Goal: Task Accomplishment & Management: Complete application form

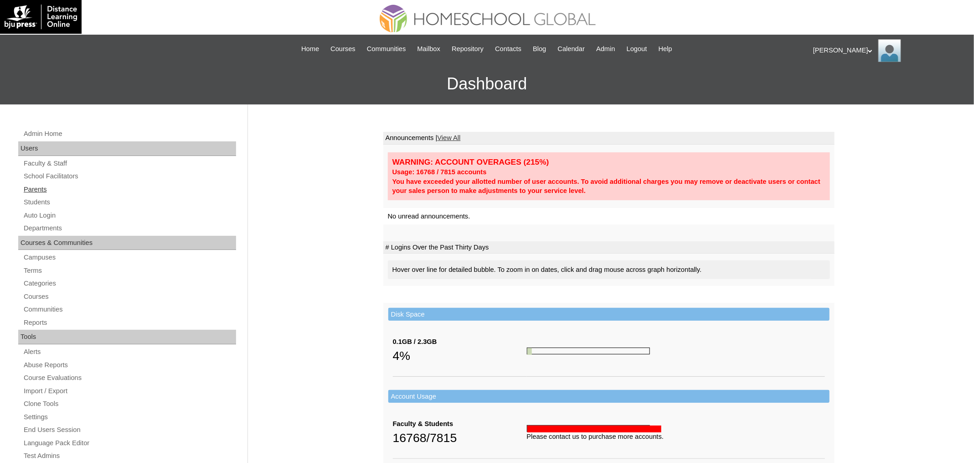
click at [43, 191] on link "Parents" at bounding box center [129, 189] width 213 height 11
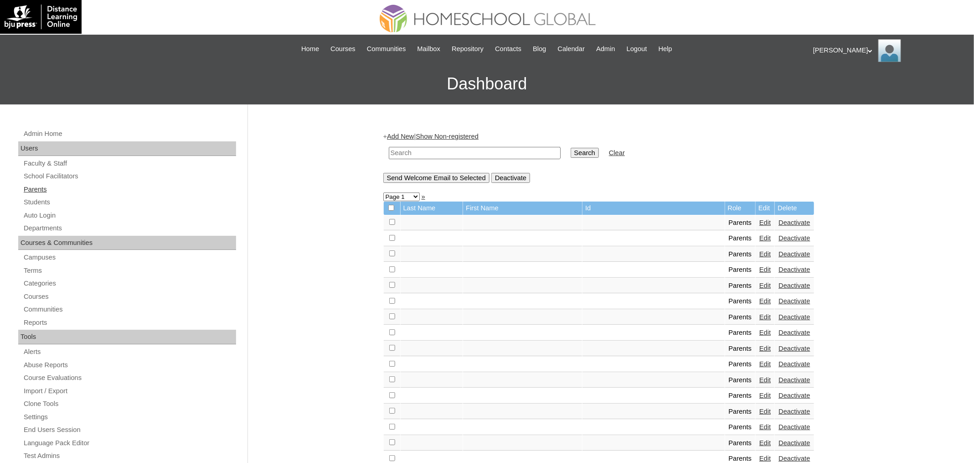
click at [43, 190] on link "Parents" at bounding box center [129, 189] width 213 height 11
click at [455, 155] on input "text" at bounding box center [475, 153] width 172 height 12
paste input "MHP0193-TECHPH2025"
type input "MHP0193-TECHPH2025"
click at [571, 148] on input "Search" at bounding box center [585, 153] width 28 height 10
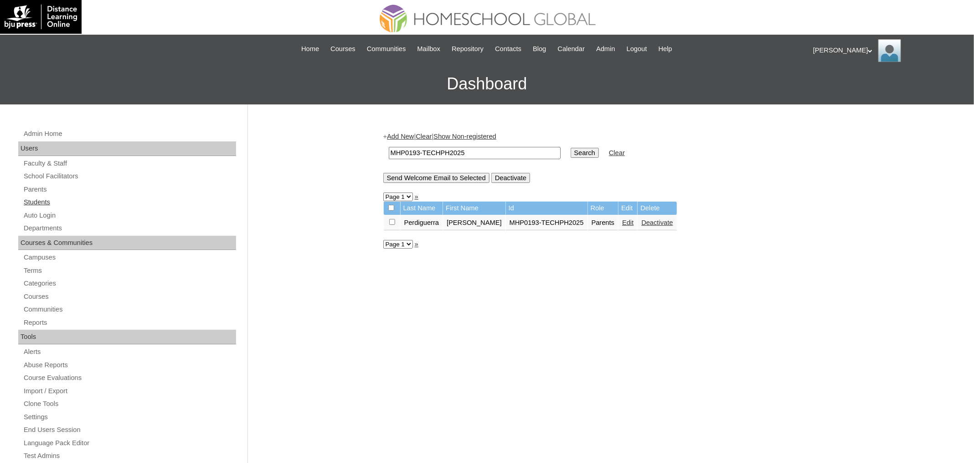
click at [49, 199] on link "Students" at bounding box center [129, 202] width 213 height 11
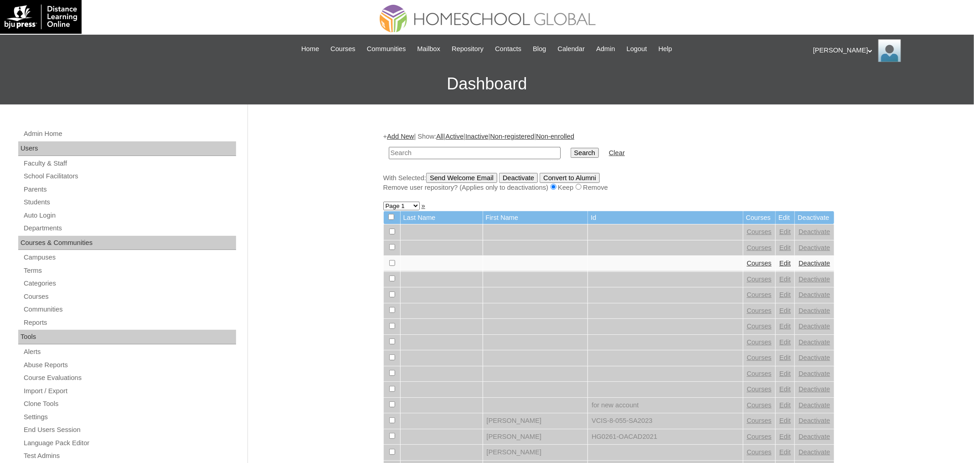
paste input "MHS00245-TECHPH2025"
type input "MHS00245-TECHPH2025"
click at [571, 148] on input "Search" at bounding box center [585, 153] width 28 height 10
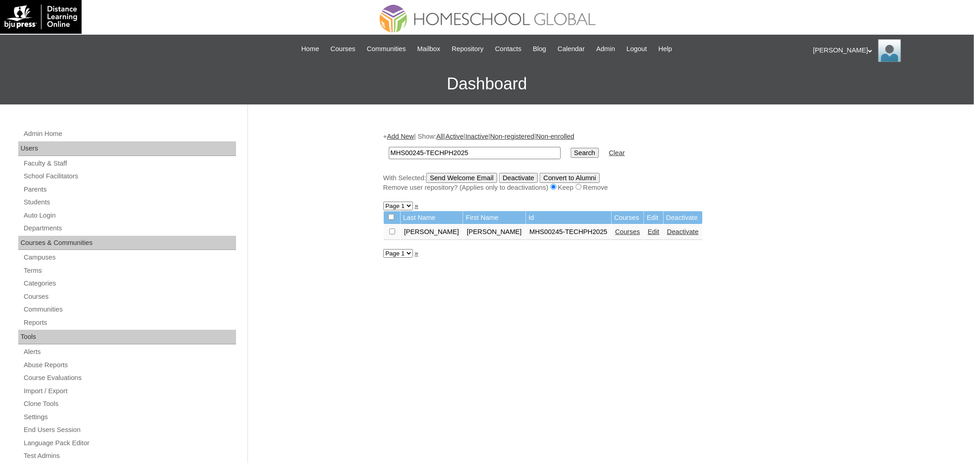
click at [616, 230] on link "Courses" at bounding box center [628, 231] width 25 height 7
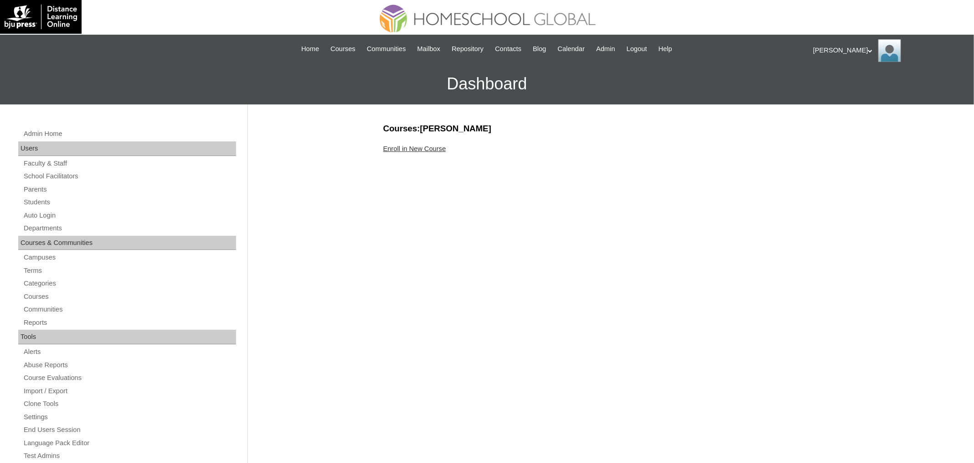
click at [433, 147] on link "Enroll in New Course" at bounding box center [414, 148] width 63 height 7
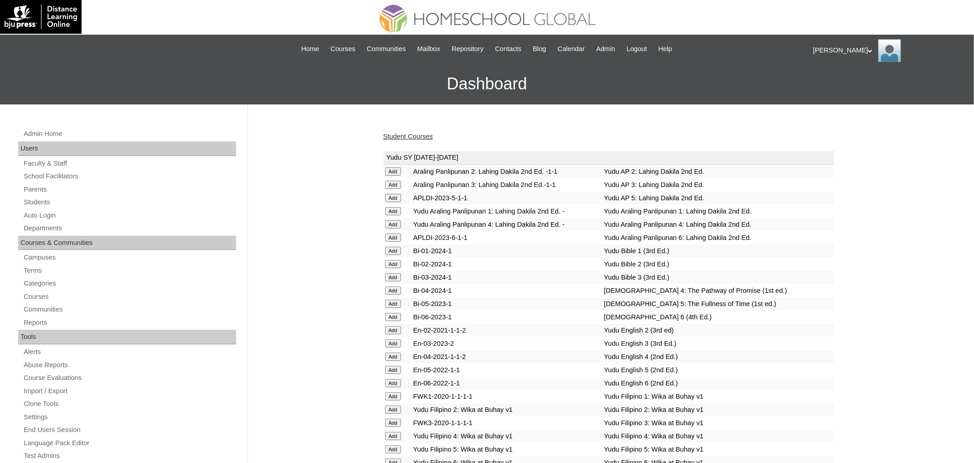
scroll to position [2157, 0]
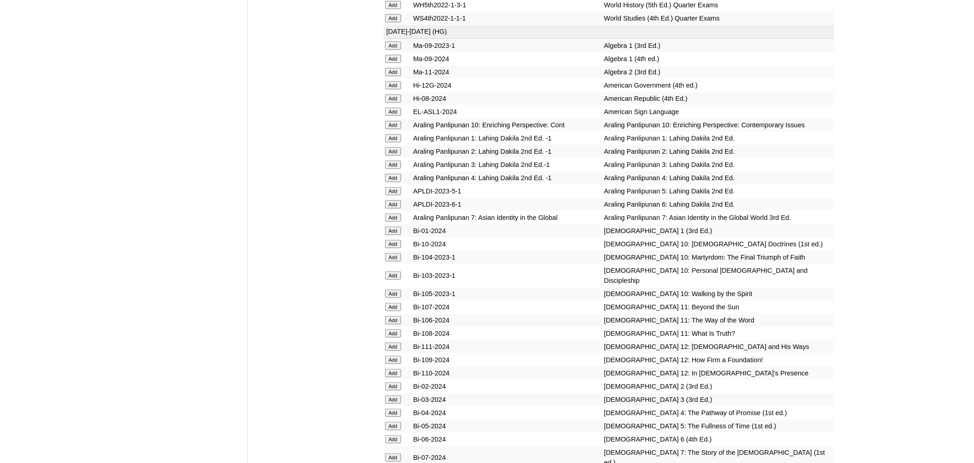
click at [391, 155] on input "Add" at bounding box center [393, 151] width 16 height 8
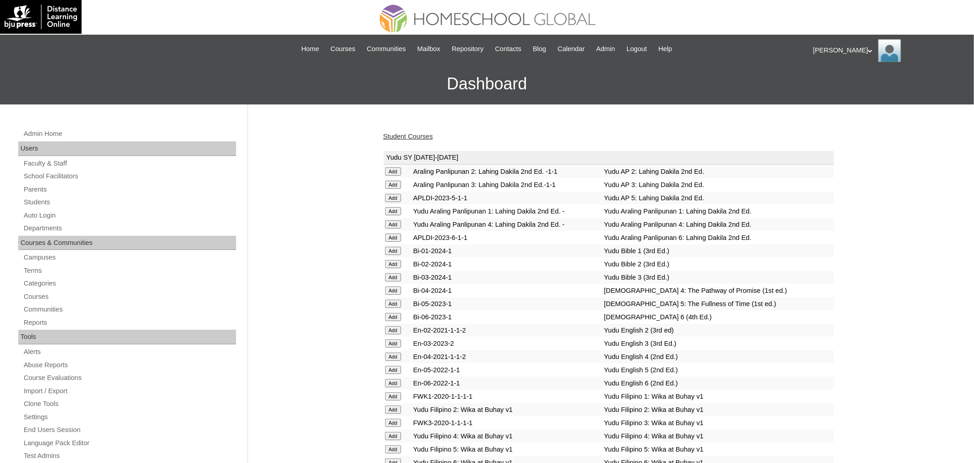
scroll to position [2390, 0]
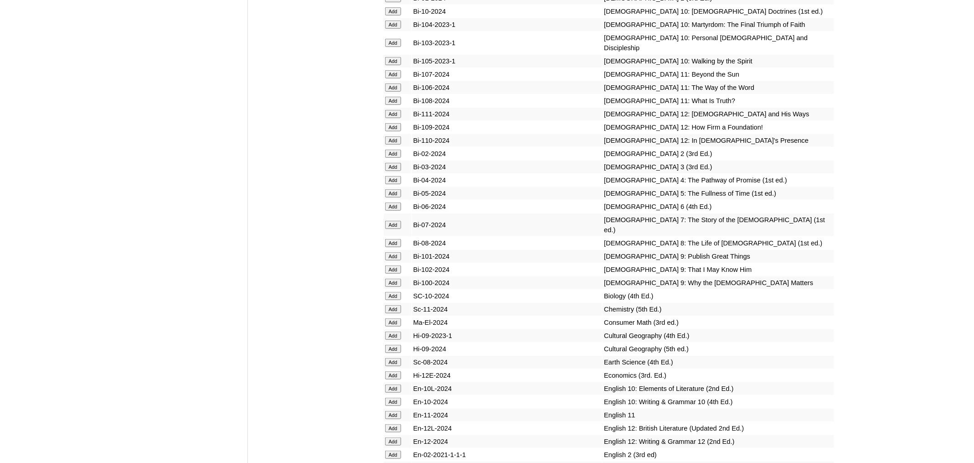
click at [396, 158] on input "Add" at bounding box center [393, 154] width 16 height 8
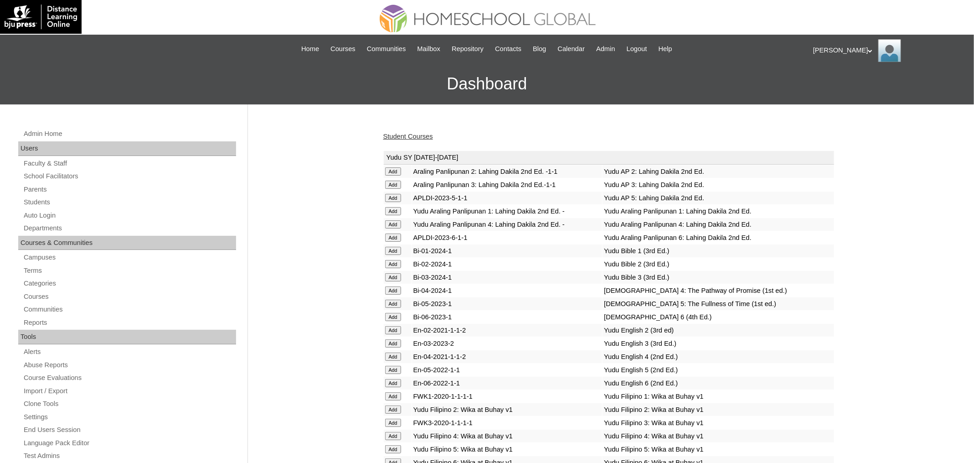
scroll to position [2678, 0]
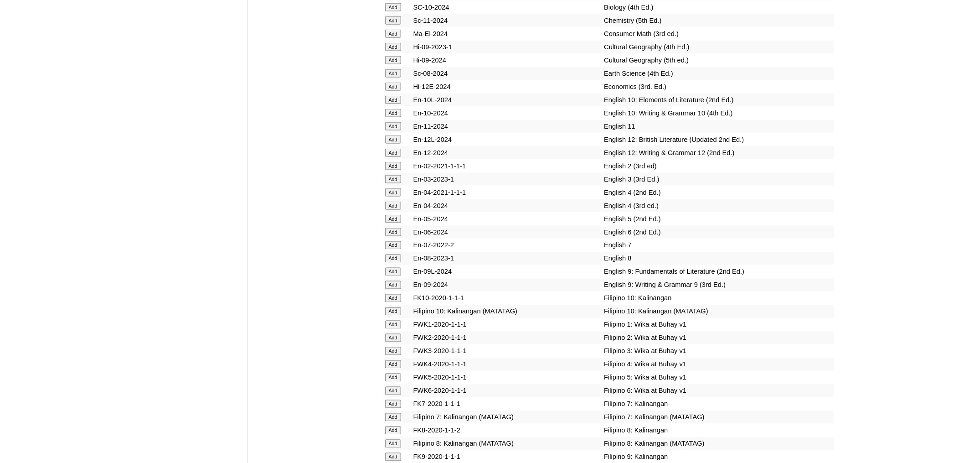
click at [394, 170] on input "Add" at bounding box center [393, 166] width 16 height 8
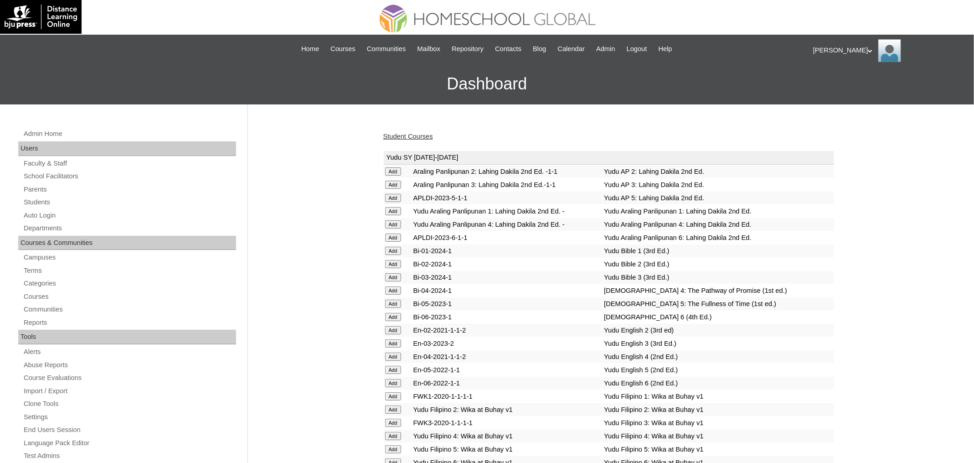
scroll to position [2849, 0]
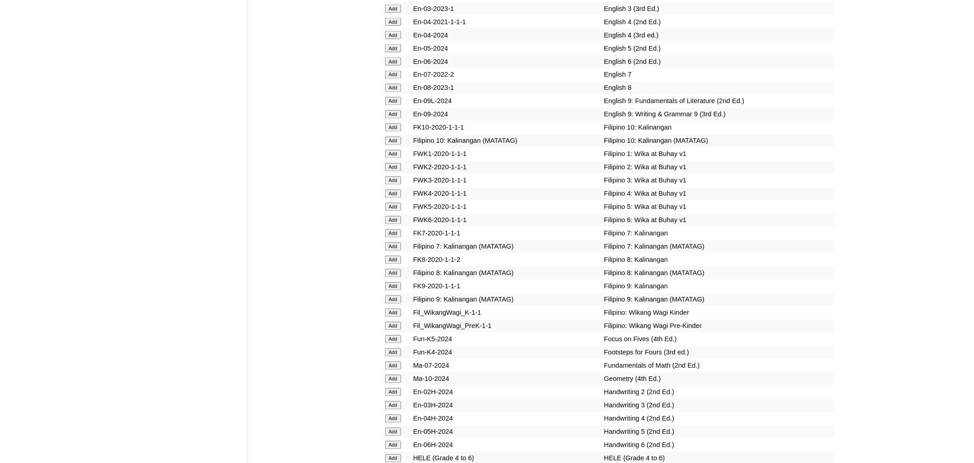
click at [394, 171] on input "Add" at bounding box center [393, 167] width 16 height 8
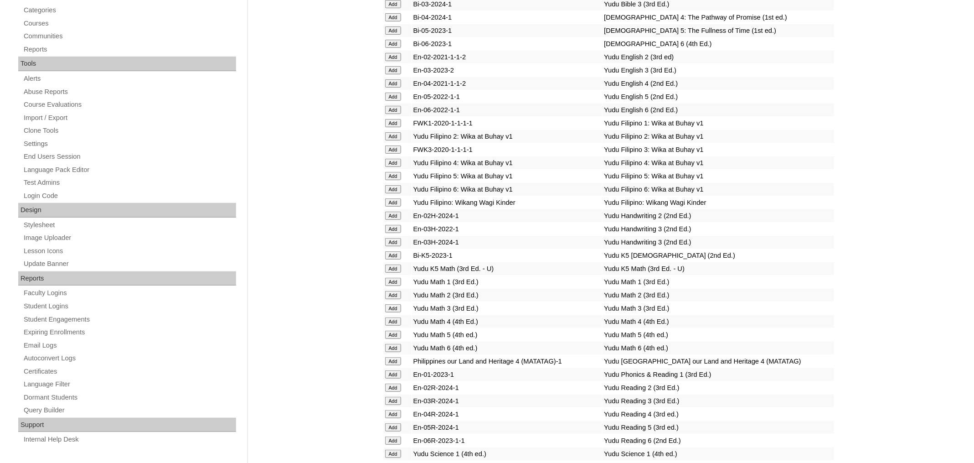
scroll to position [3072, 0]
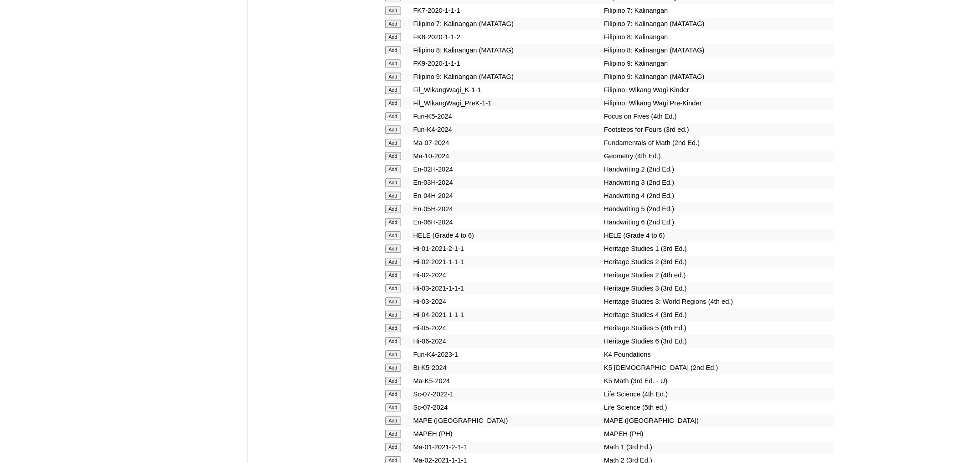
click at [390, 173] on input "Add" at bounding box center [393, 169] width 16 height 8
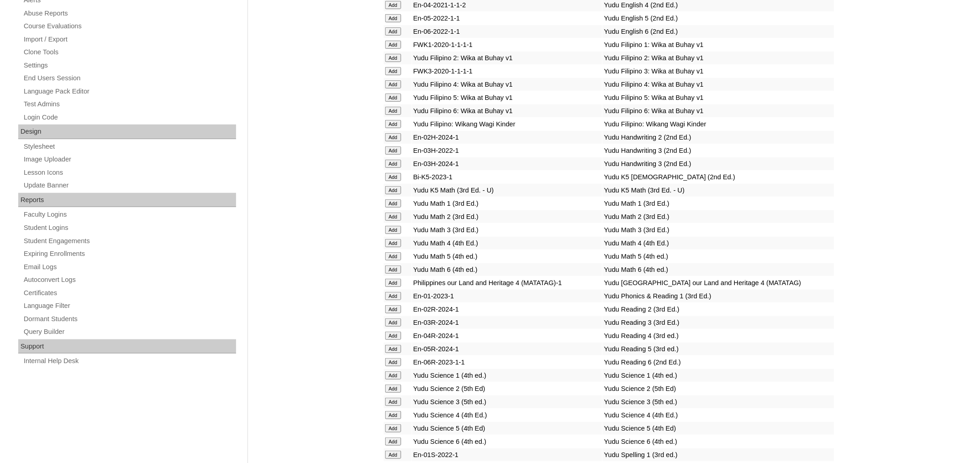
scroll to position [3360, 0]
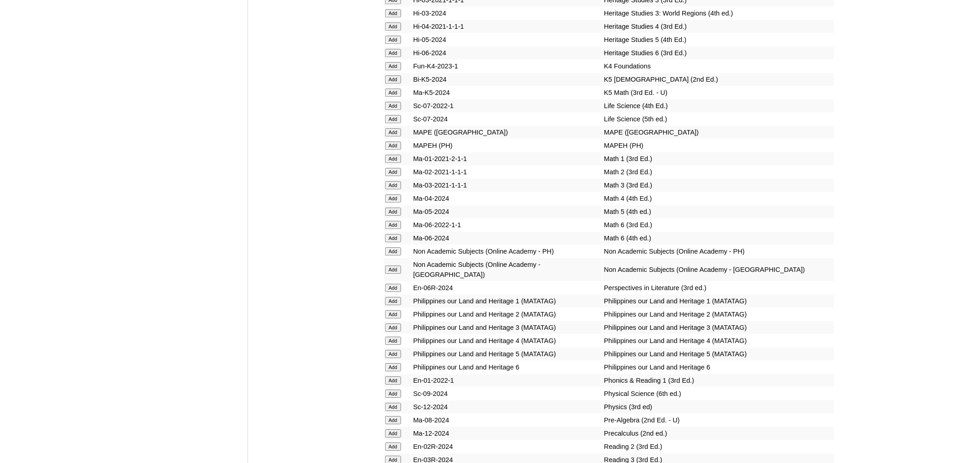
click at [398, 176] on input "Add" at bounding box center [393, 172] width 16 height 8
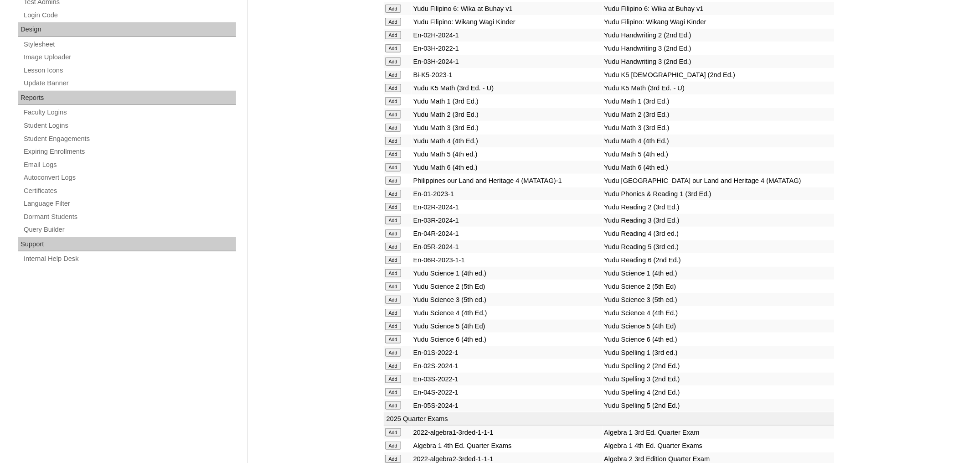
scroll to position [3622, 0]
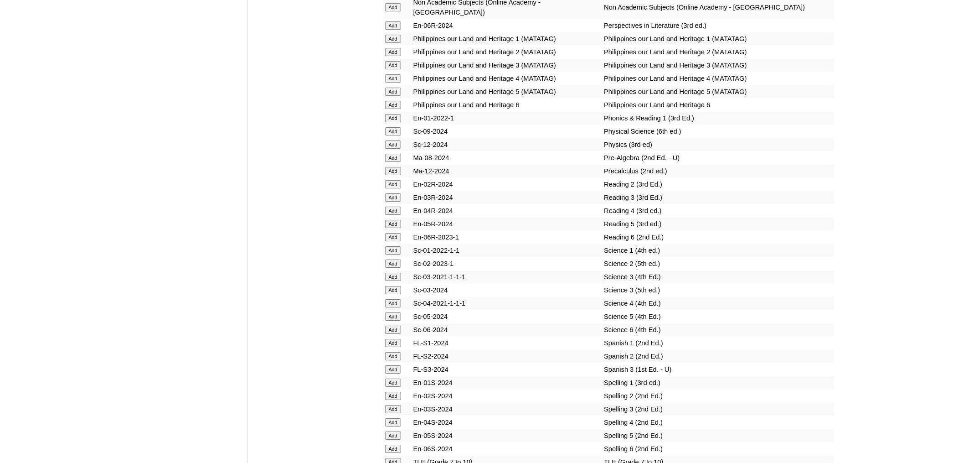
click at [396, 188] on input "Add" at bounding box center [393, 184] width 16 height 8
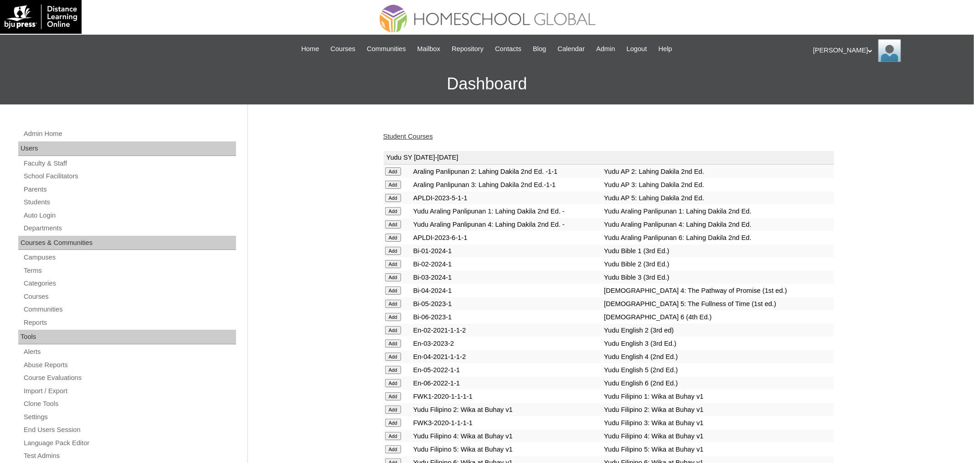
scroll to position [3700, 0]
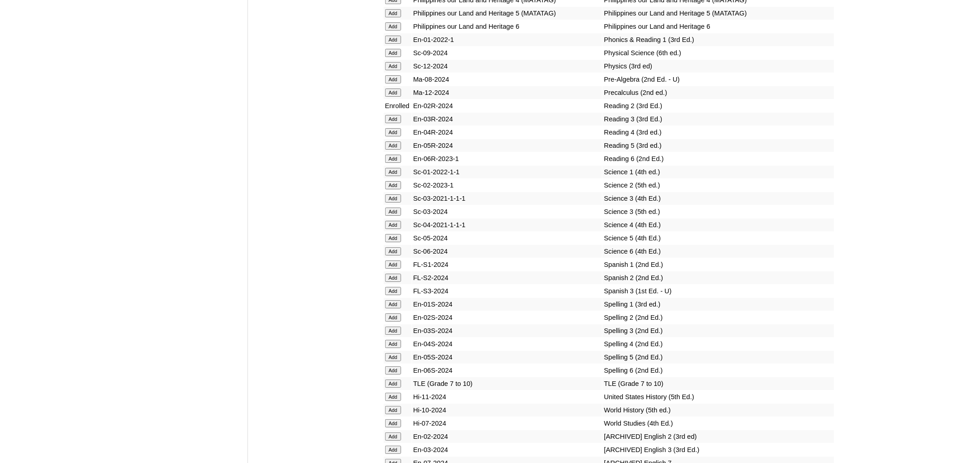
click at [392, 189] on input "Add" at bounding box center [393, 185] width 16 height 8
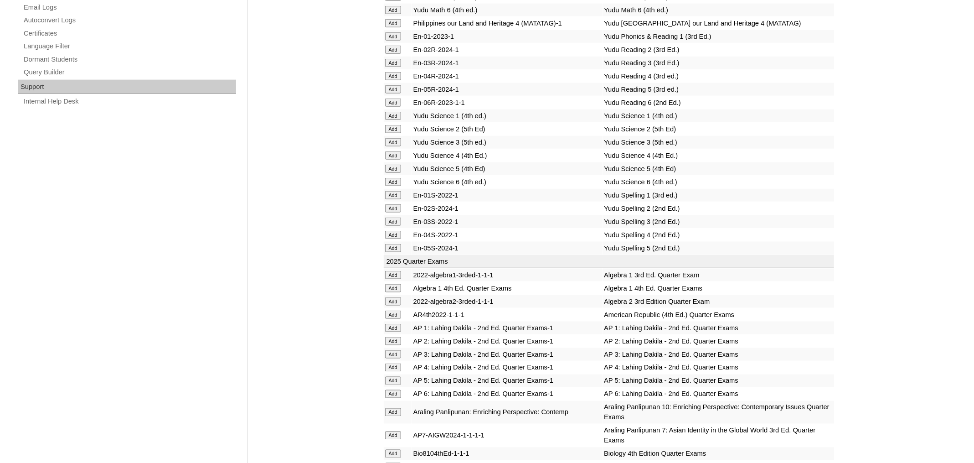
scroll to position [3832, 0]
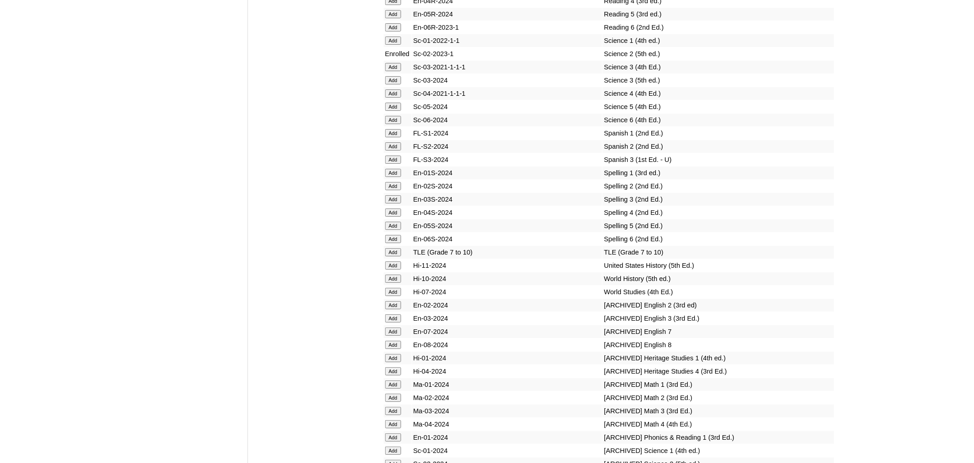
click at [394, 190] on input "Add" at bounding box center [393, 186] width 16 height 8
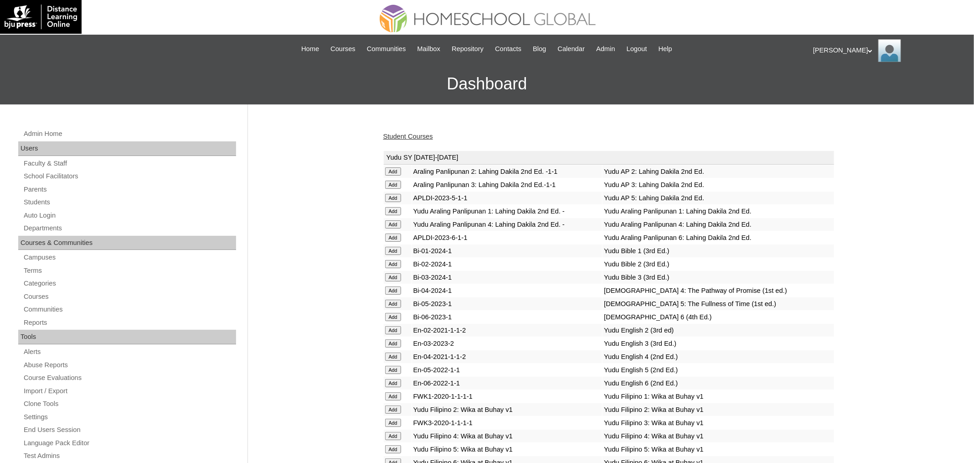
scroll to position [3321, 0]
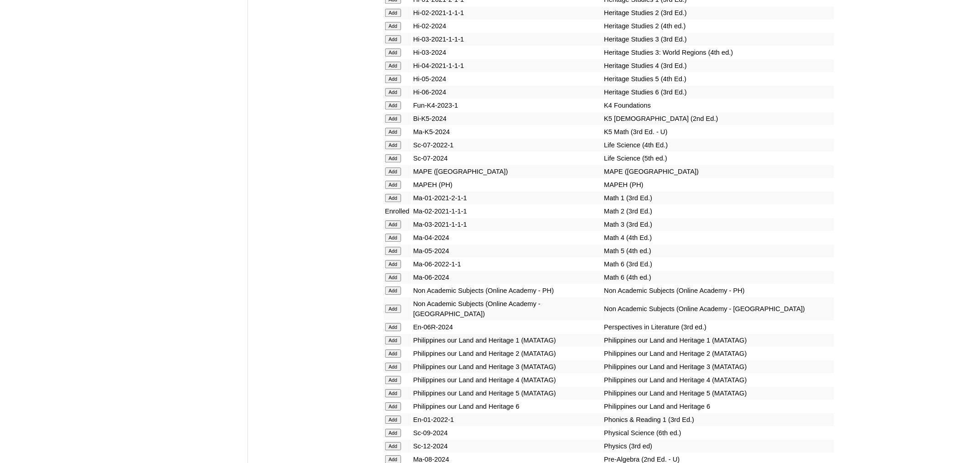
click at [395, 189] on input "Add" at bounding box center [393, 185] width 16 height 8
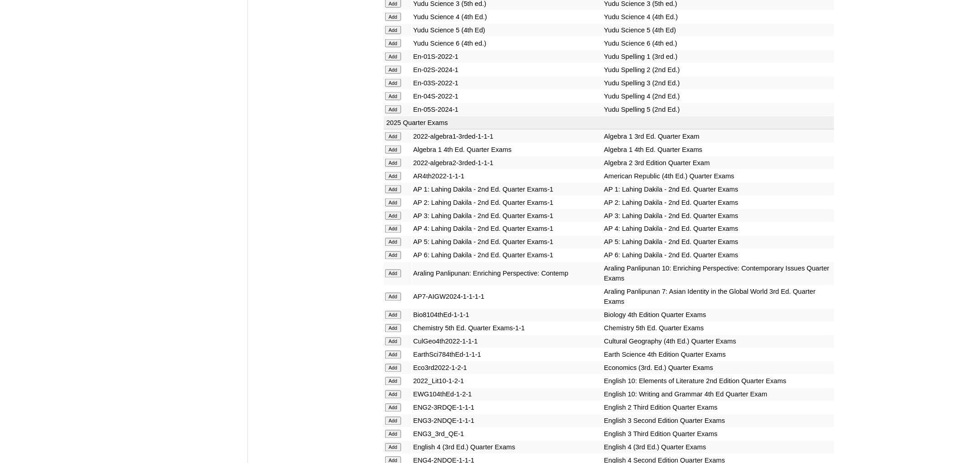
scroll to position [808, 0]
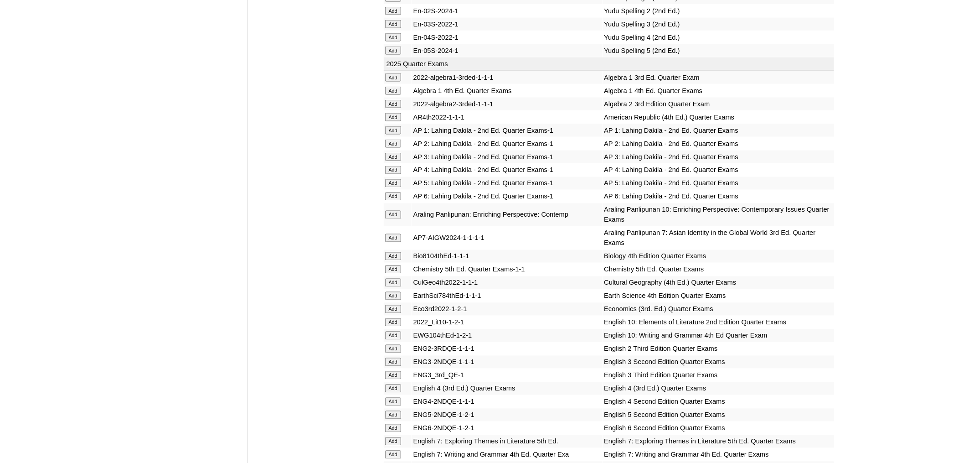
click at [393, 148] on input "Add" at bounding box center [393, 144] width 16 height 8
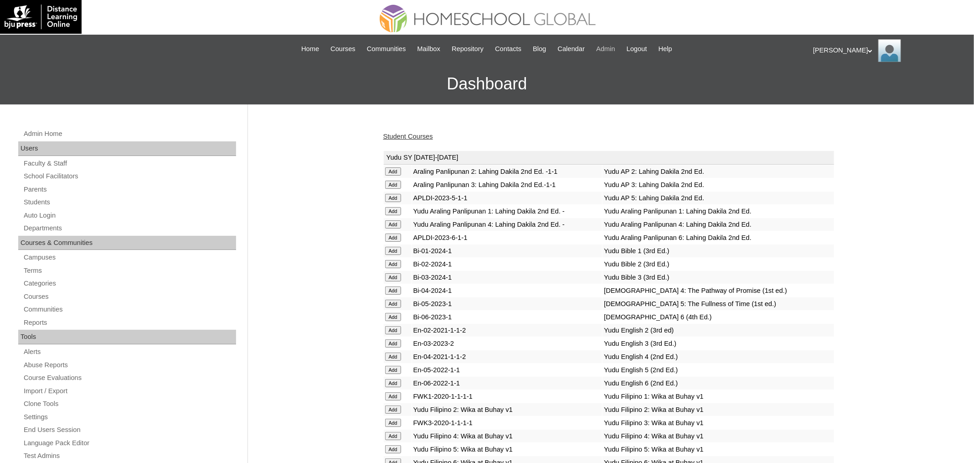
scroll to position [946, 0]
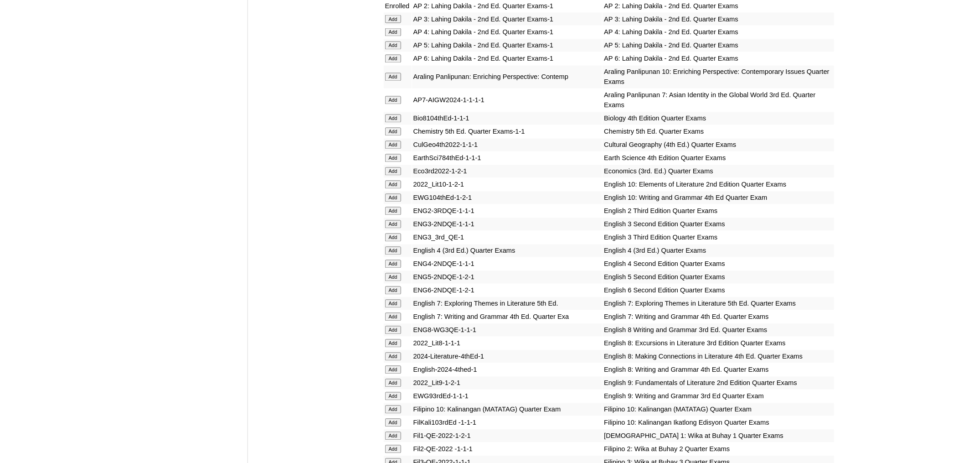
click at [393, 215] on input "Add" at bounding box center [393, 211] width 16 height 8
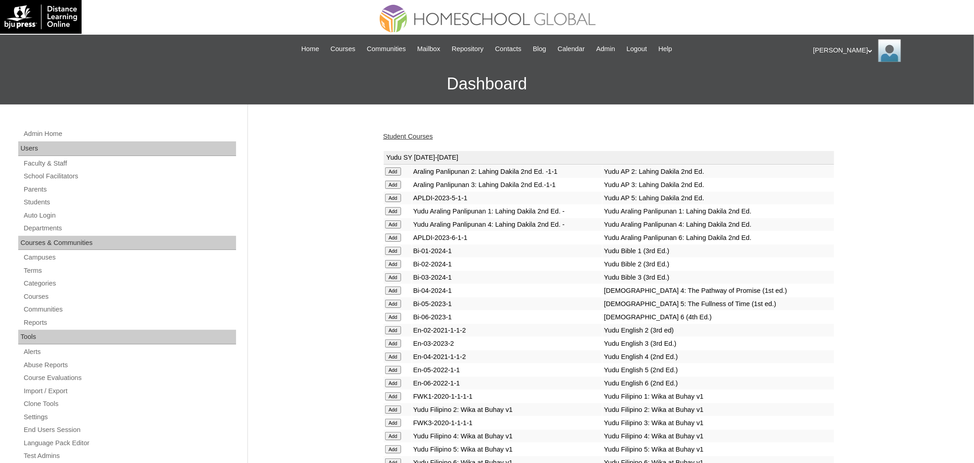
scroll to position [1192, 0]
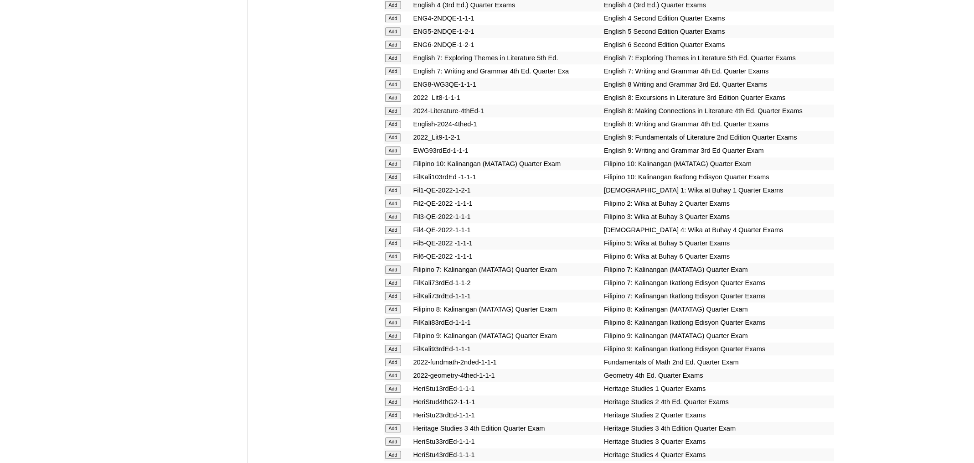
click at [395, 207] on input "Add" at bounding box center [393, 203] width 16 height 8
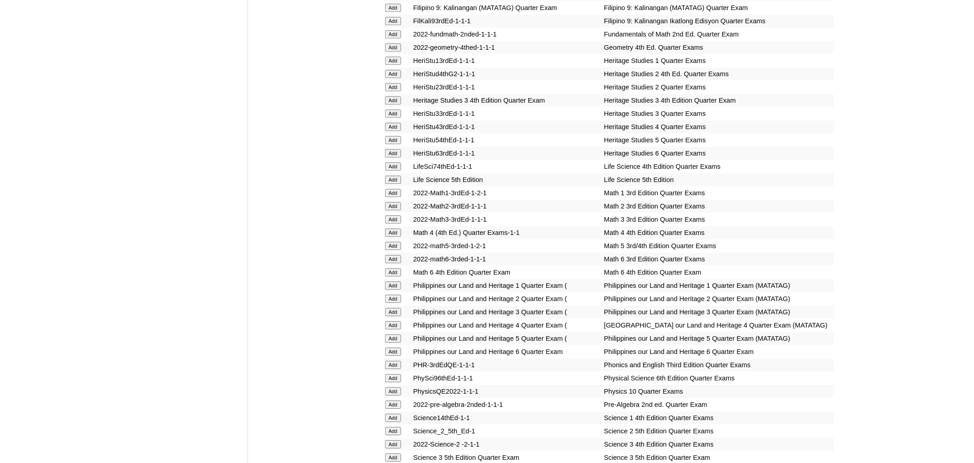
click at [394, 210] on input "Add" at bounding box center [393, 206] width 16 height 8
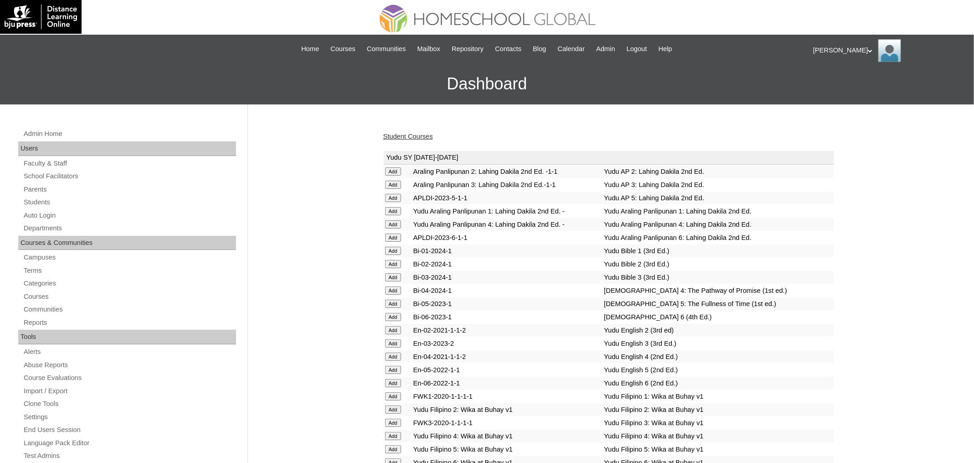
scroll to position [1803, 0]
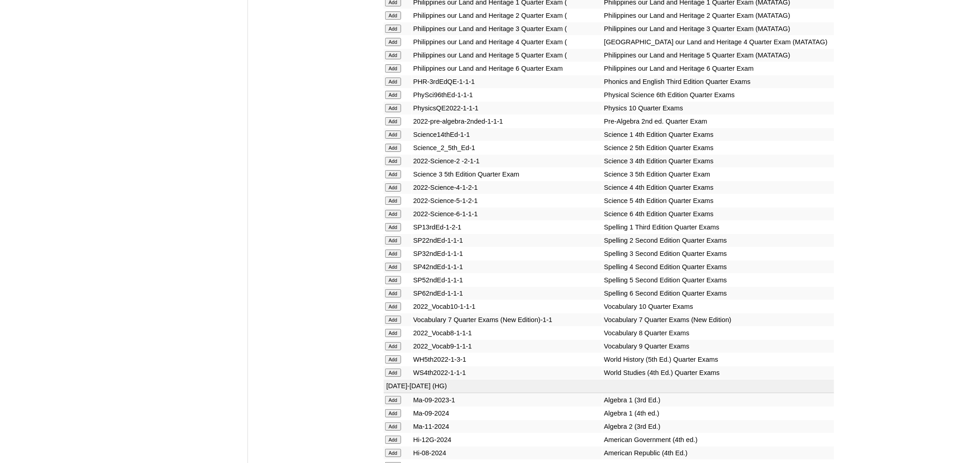
click at [398, 152] on input "Add" at bounding box center [393, 148] width 16 height 8
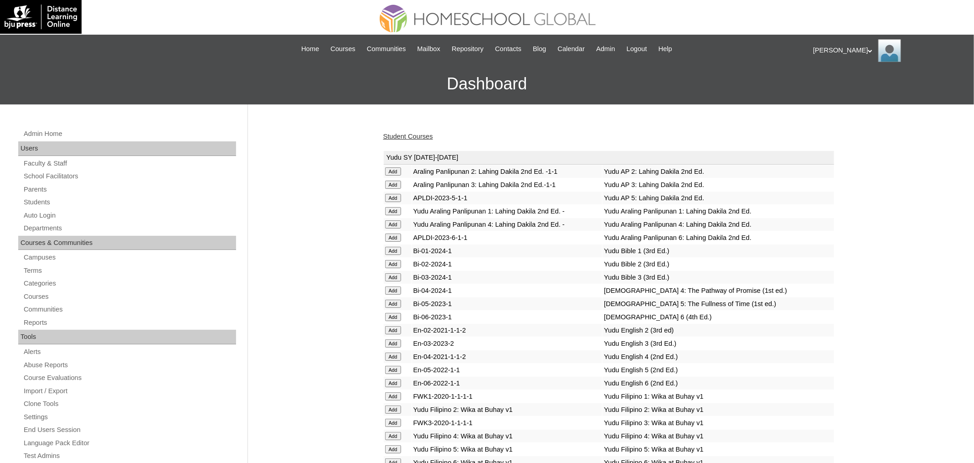
scroll to position [1894, 0]
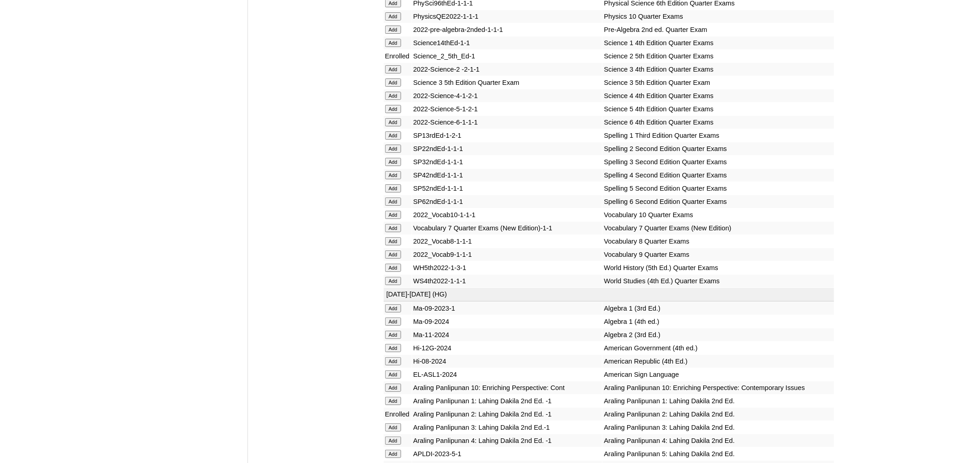
click at [395, 153] on input "Add" at bounding box center [393, 149] width 16 height 8
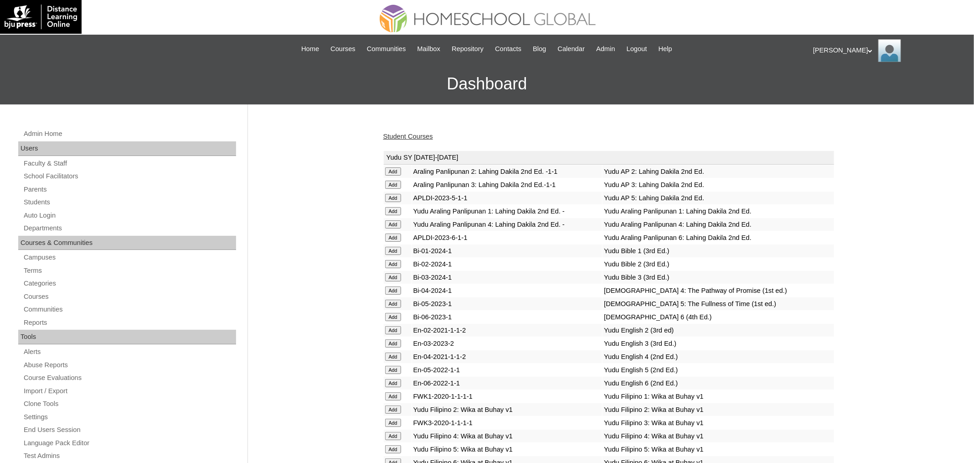
click at [429, 134] on link "Student Courses" at bounding box center [408, 136] width 50 height 7
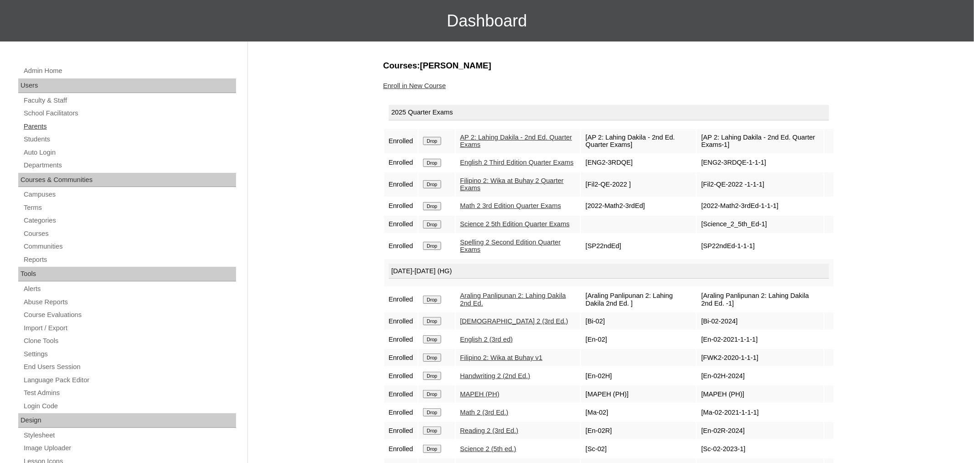
scroll to position [62, 0]
click at [39, 126] on link "Parents" at bounding box center [129, 126] width 213 height 11
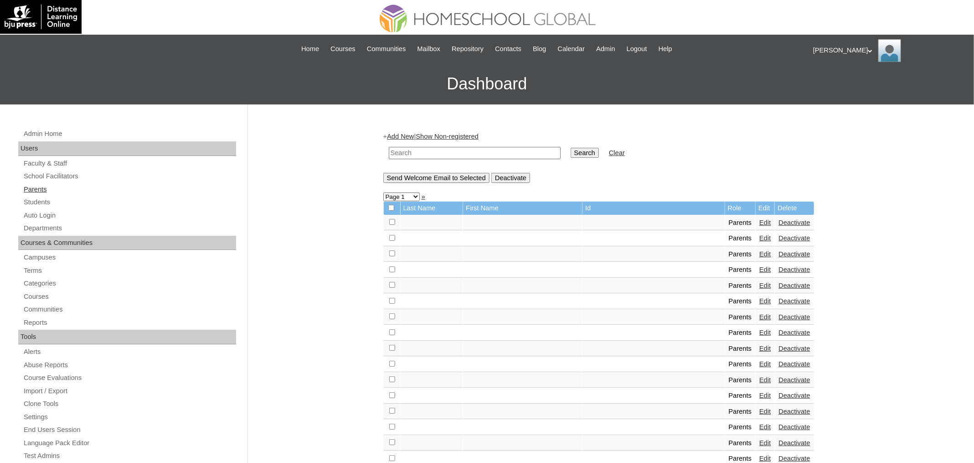
click at [46, 189] on link "Parents" at bounding box center [129, 189] width 213 height 11
click at [427, 153] on input "text" at bounding box center [475, 153] width 172 height 12
paste input "MHS00248-TECHPH2025"
type input "MHS00248-TECHPH2025"
click at [571, 148] on input "Search" at bounding box center [585, 153] width 28 height 10
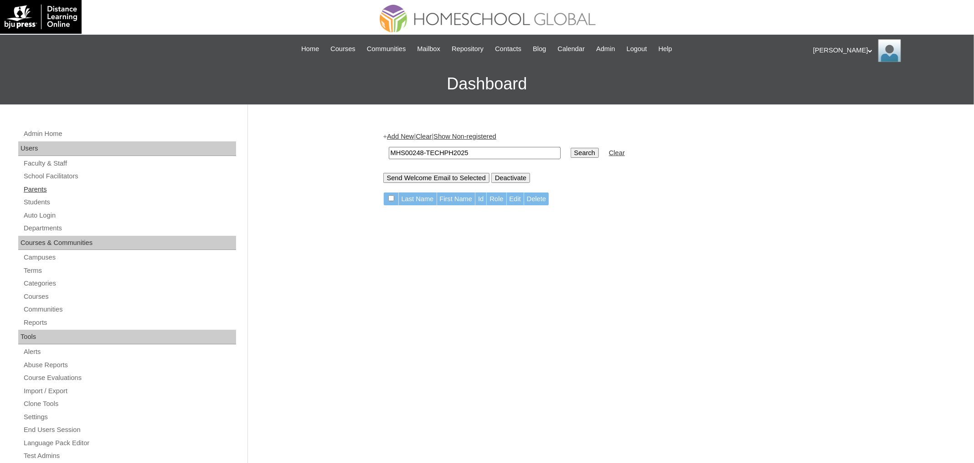
click at [41, 191] on link "Parents" at bounding box center [129, 189] width 213 height 11
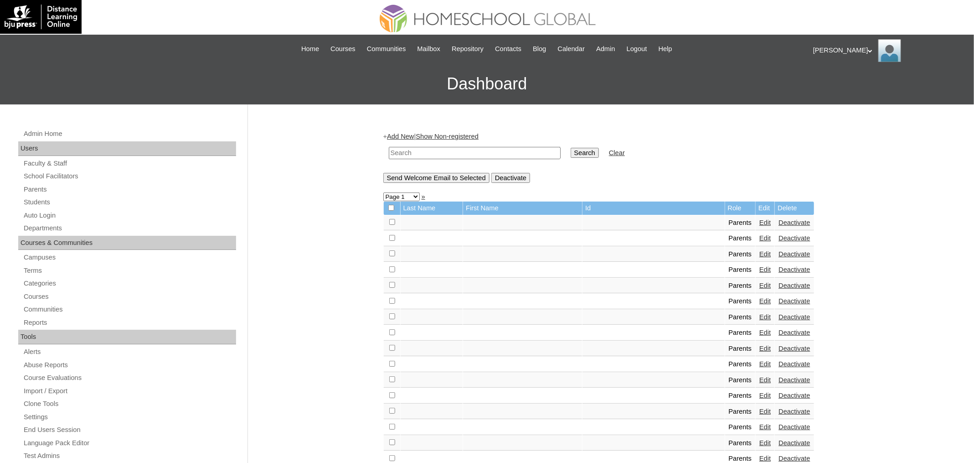
click at [402, 135] on link "Add New" at bounding box center [400, 136] width 27 height 7
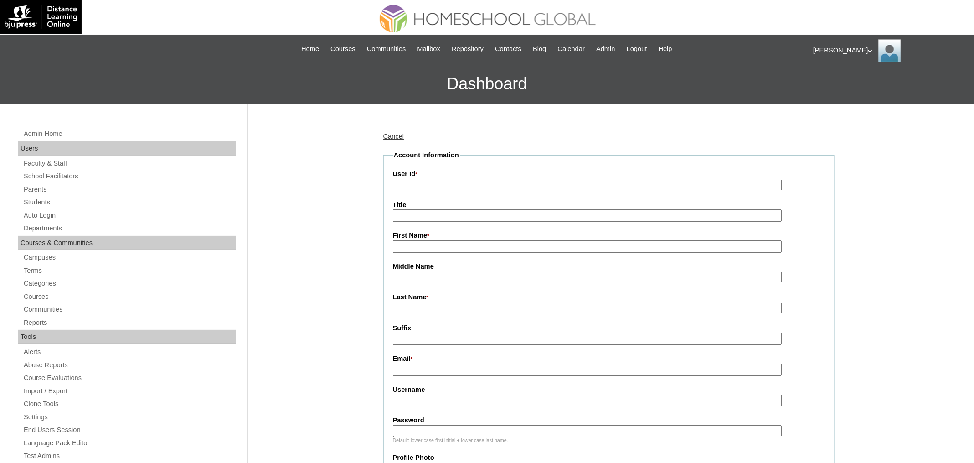
click at [433, 182] on input "User Id *" at bounding box center [587, 185] width 389 height 12
paste input "MHP0195-TECHPH2025"
type input "MHP0195-TECHPH2025"
click at [422, 214] on input "Title" at bounding box center [587, 215] width 389 height 12
paste input "Irish"
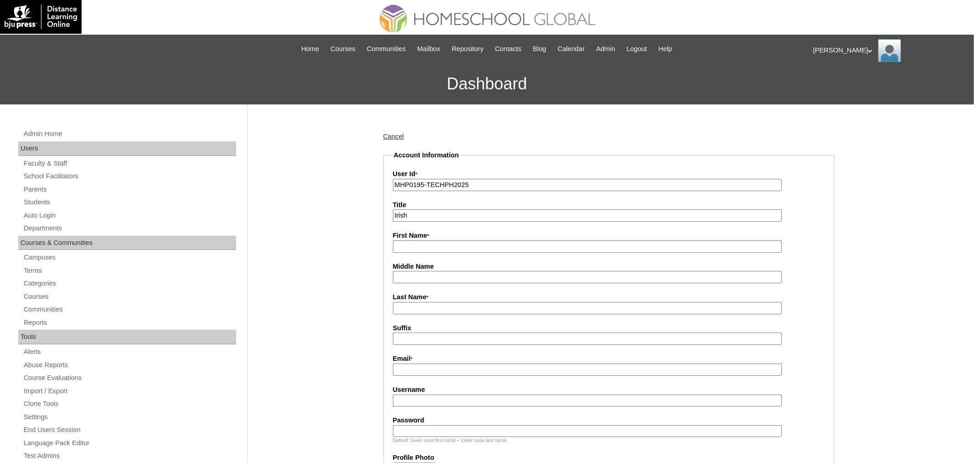
type input "Irish"
click at [430, 305] on input "Last Name *" at bounding box center [587, 308] width 389 height 12
paste input "Baledra"
type input "Baledra"
click at [438, 246] on input "First Name *" at bounding box center [587, 246] width 389 height 12
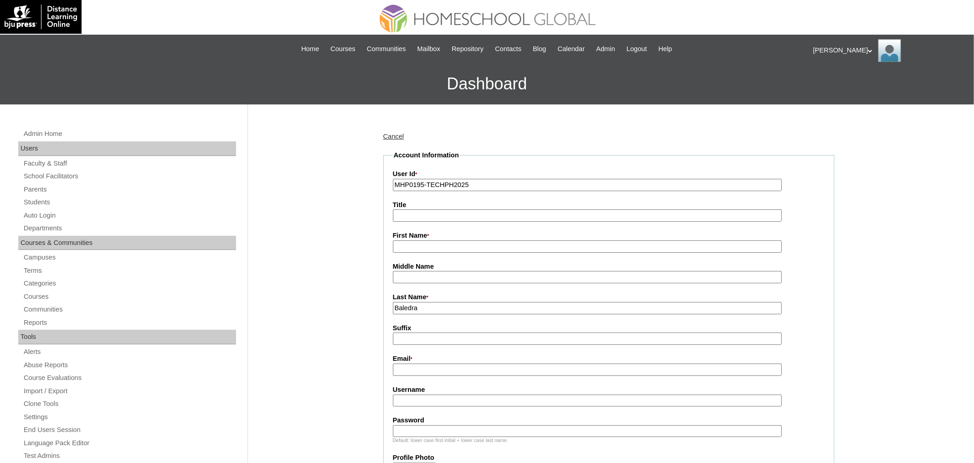
paste input "Irish"
type input "Irish"
click at [434, 217] on input "Title" at bounding box center [587, 215] width 389 height 12
type input "Ms."
click at [433, 370] on input "Email *" at bounding box center [587, 369] width 389 height 12
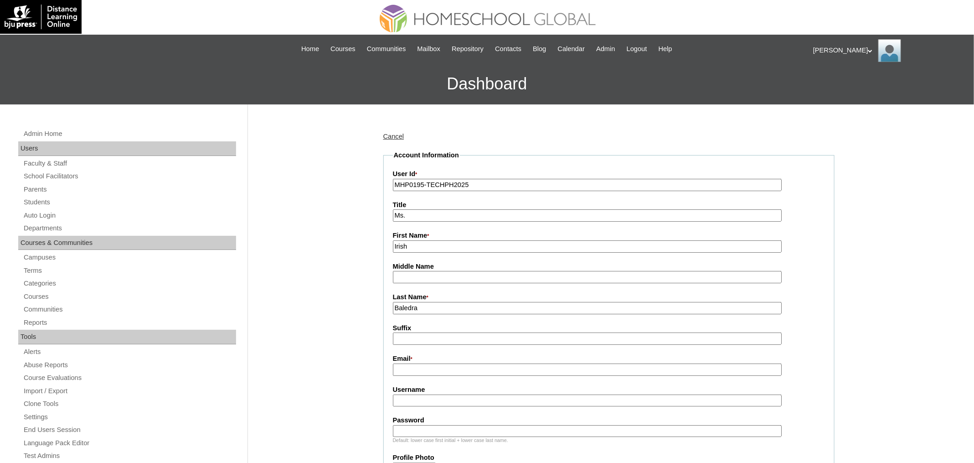
paste input "irishpearlesmalla@gmail.com"
type input "irishpearlesmalla@gmail.com"
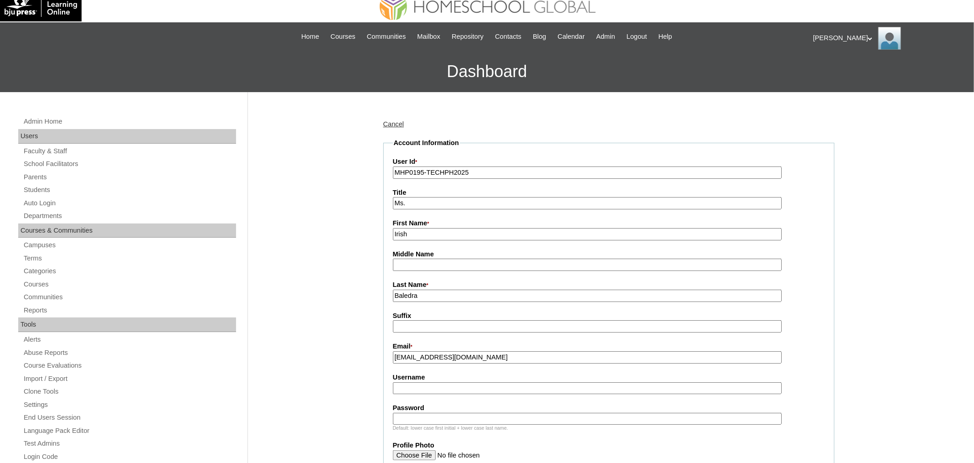
scroll to position [14, 0]
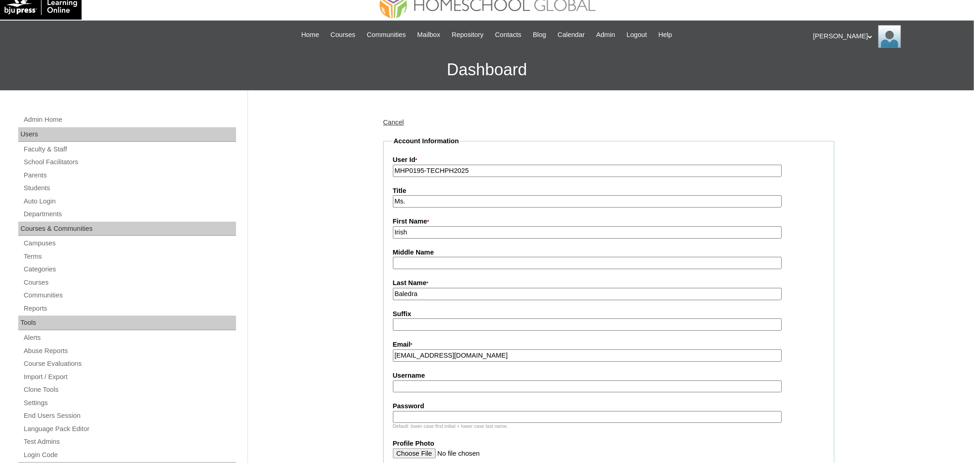
click at [440, 380] on input "Username" at bounding box center [587, 386] width 389 height 12
paste input "esmallaI2025"
type input "esmallaI2025"
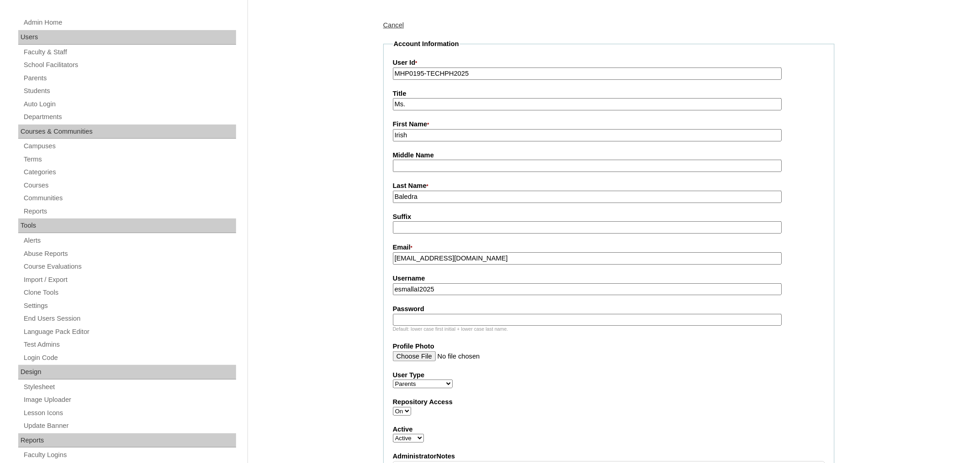
click at [442, 319] on input "Password" at bounding box center [587, 320] width 389 height 12
paste input "techemo129"
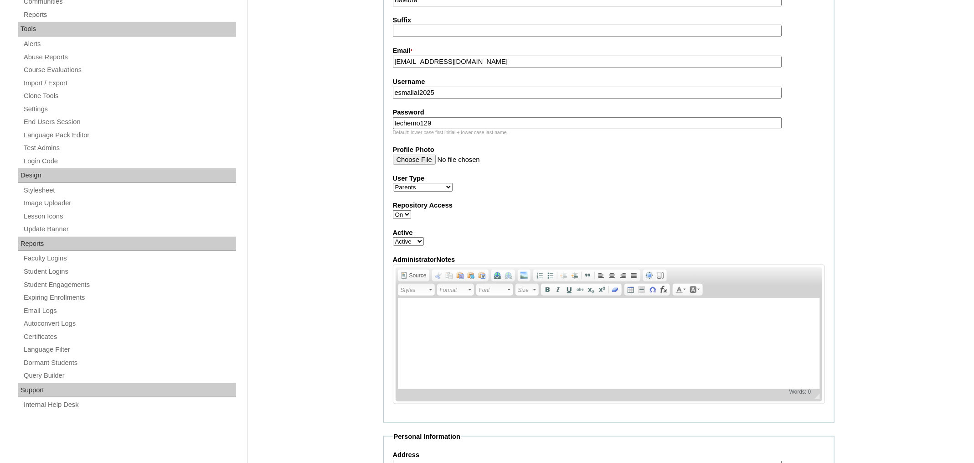
scroll to position [110, 0]
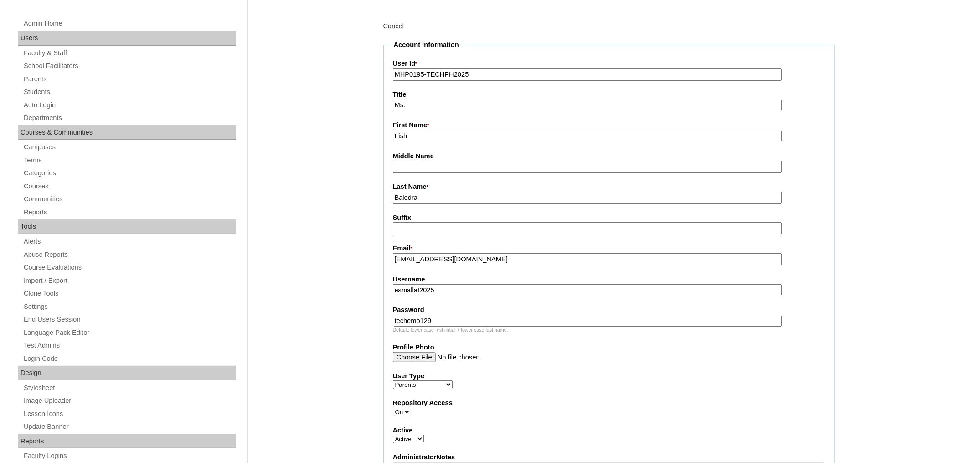
type input "techemo129"
click at [458, 138] on input "Irish" at bounding box center [587, 136] width 389 height 12
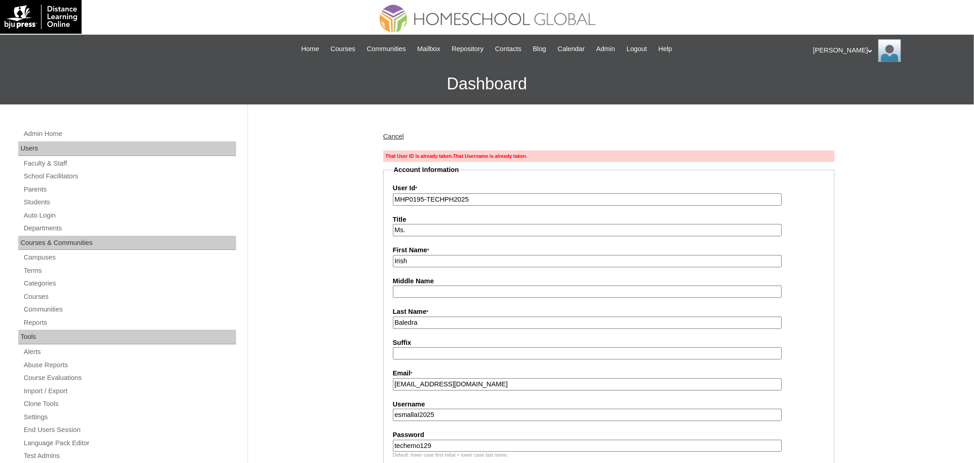
click at [496, 197] on input "MHP0195-TECHPH2025" at bounding box center [587, 199] width 389 height 12
click at [47, 189] on link "Parents" at bounding box center [129, 189] width 213 height 11
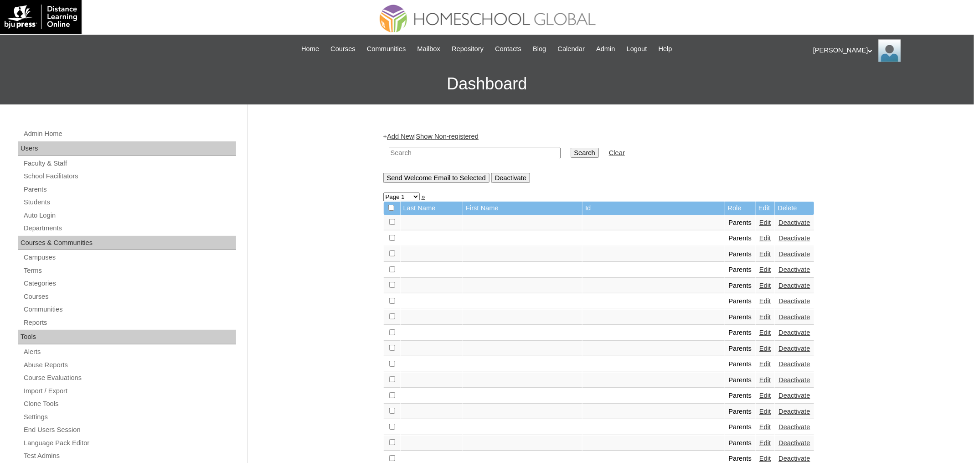
click at [407, 155] on input "text" at bounding box center [475, 153] width 172 height 12
paste input "MHP0195-TECHPH2025"
type input "MHP0195-TECHPH2025"
click at [571, 148] on input "Search" at bounding box center [585, 153] width 28 height 10
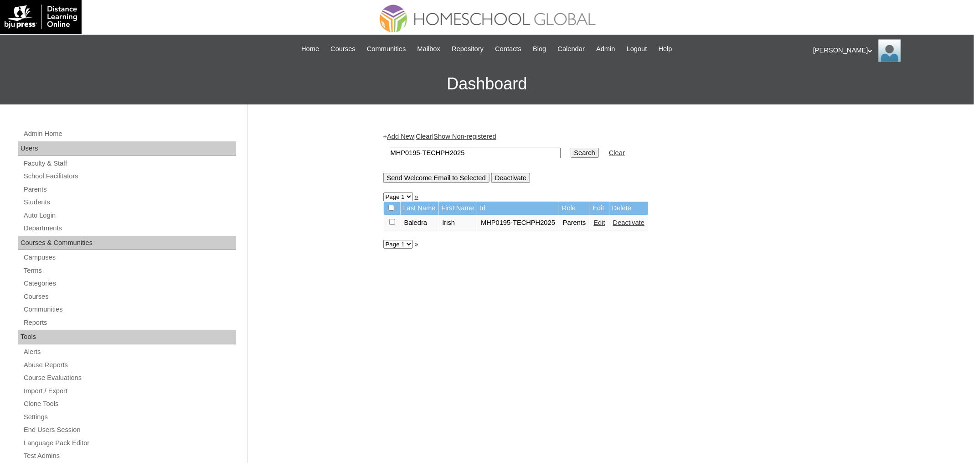
click at [605, 224] on link "Edit" at bounding box center [599, 222] width 11 height 7
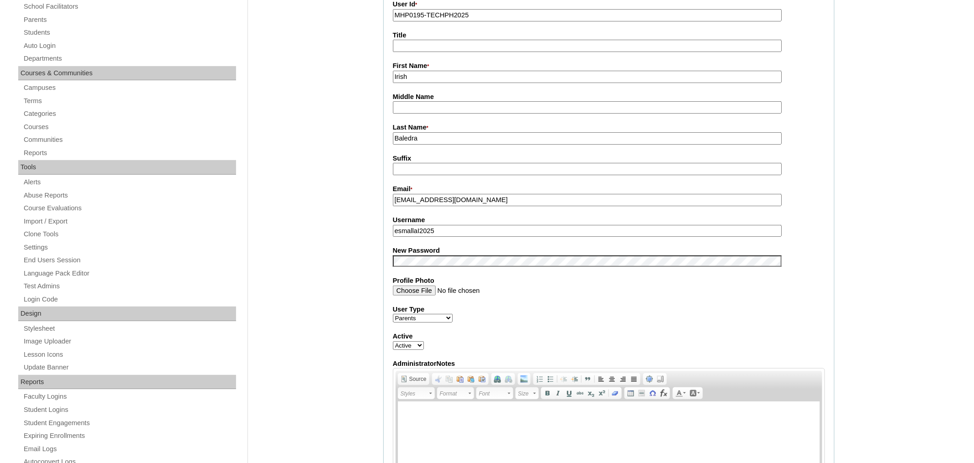
scroll to position [10, 0]
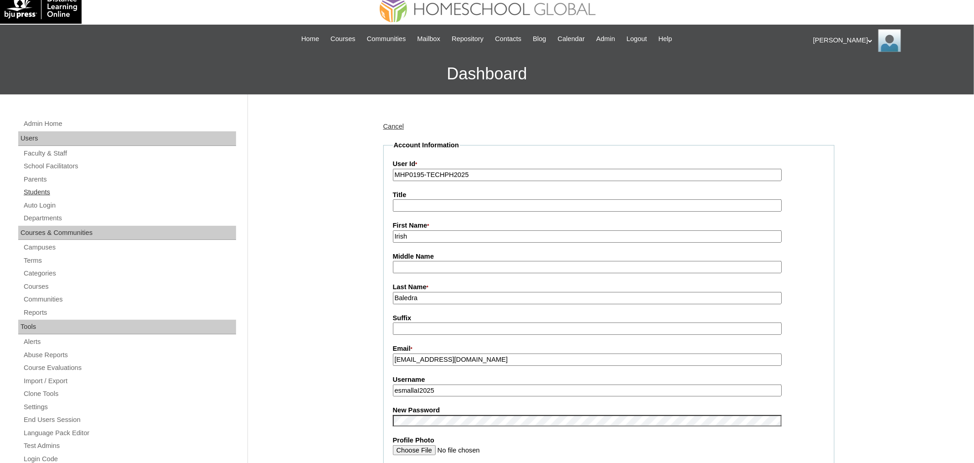
click at [50, 189] on link "Students" at bounding box center [129, 191] width 213 height 11
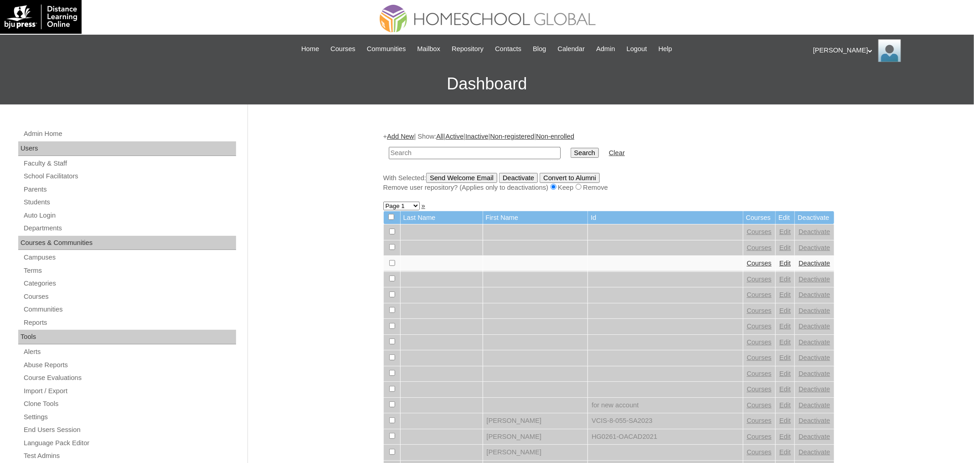
paste input "MHS00248-TECHPH2025"
type input "MHS00248-TECHPH2025"
click at [571, 148] on input "Search" at bounding box center [585, 153] width 28 height 10
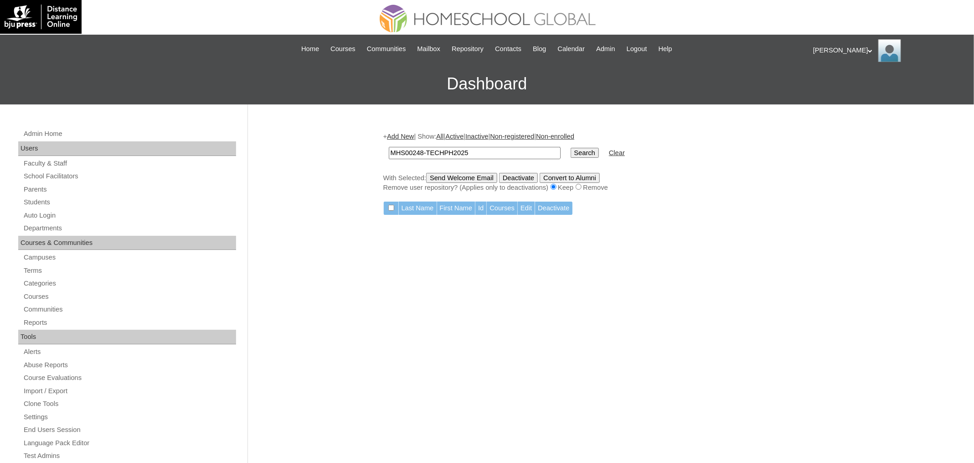
click at [399, 133] on link "Add New" at bounding box center [400, 136] width 27 height 7
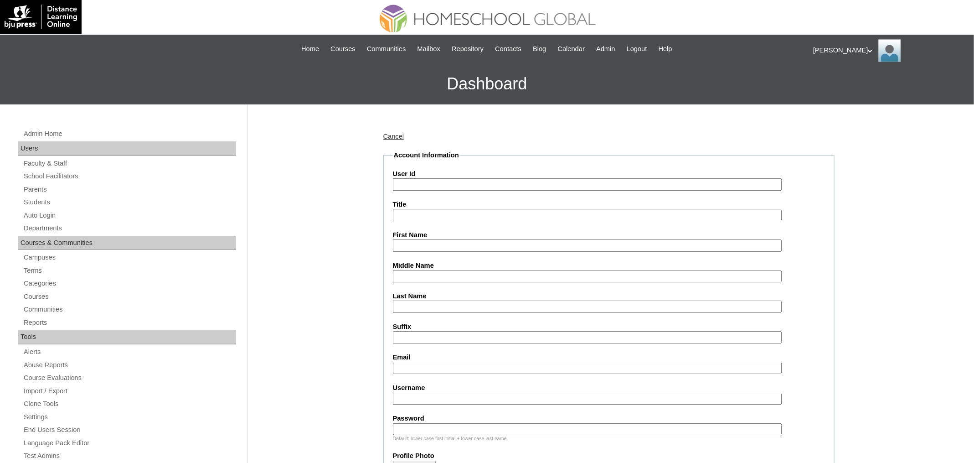
click at [434, 188] on input "User Id" at bounding box center [587, 184] width 389 height 12
paste input "MHS00248-TECHPH2025"
type input "MHS00248-TECHPH2025"
click at [425, 245] on input "First Name" at bounding box center [587, 245] width 389 height 12
paste input "Clifford Kurt"
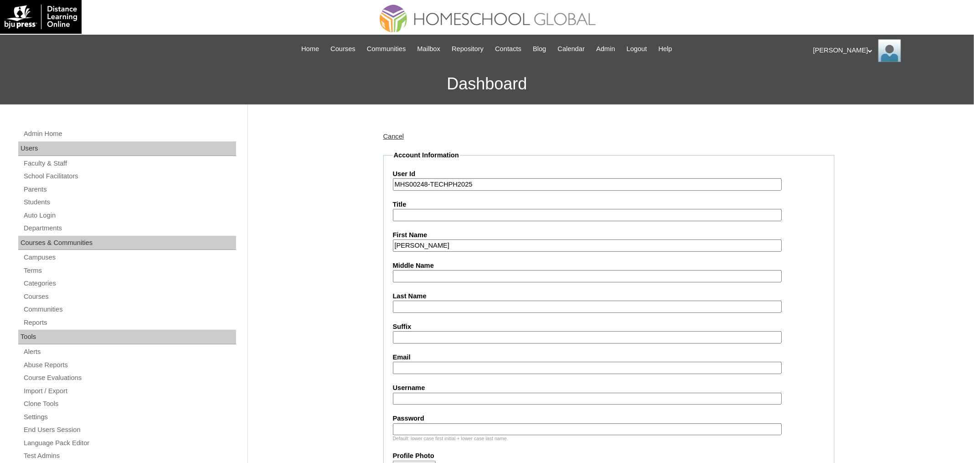
type input "Clifford Kurt"
click at [440, 307] on input "Last Name" at bounding box center [587, 306] width 389 height 12
paste input "Esmalla"
type input "Esmalla"
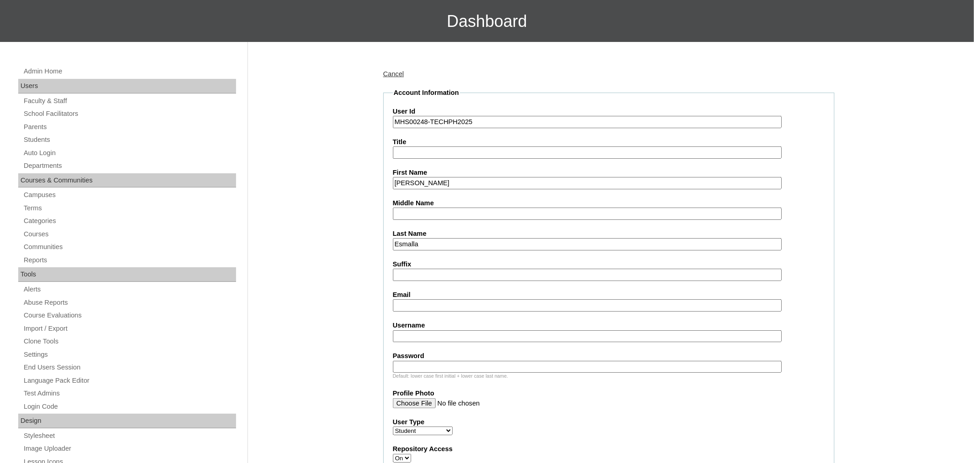
scroll to position [117, 0]
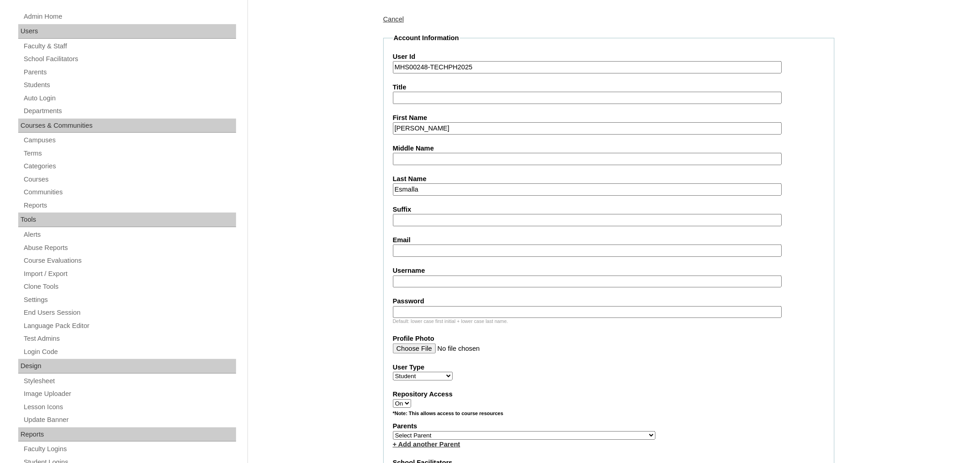
click at [435, 245] on input "Email" at bounding box center [587, 250] width 389 height 12
paste input "irishpearlesmalla@gmail.com"
type input "irishpearlesmalla@gmail.com"
click at [430, 280] on input "Username" at bounding box center [587, 281] width 389 height 12
paste input "cliffordkurtesmalla"
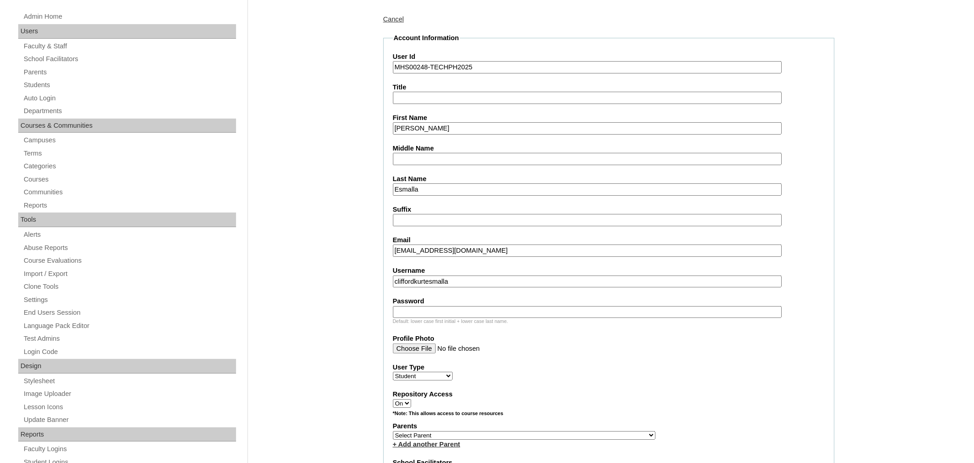
type input "cliffordkurtesmalla"
click at [478, 306] on input "Password" at bounding box center [587, 312] width 389 height 12
paste input "250006241"
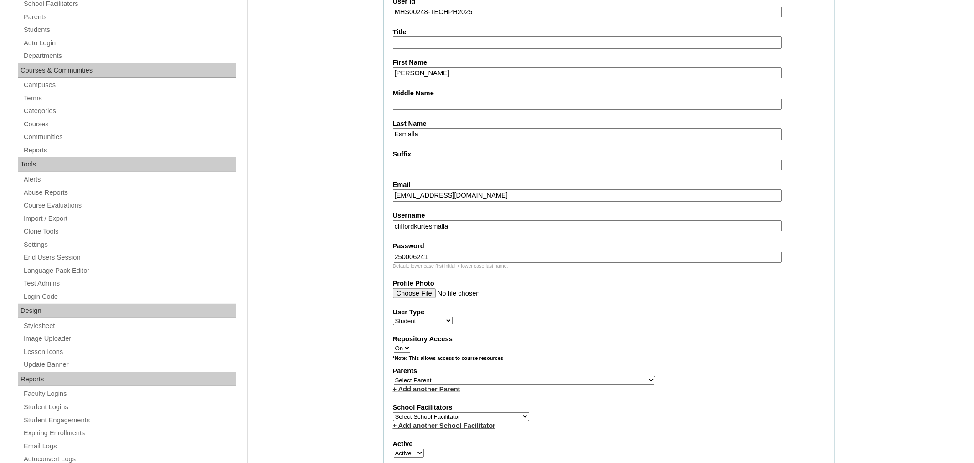
scroll to position [174, 0]
type input "250006241"
click at [458, 374] on select "Select Parent , , , , , , , , , , , , , , , , , , , , , , , , , , , , , , , , ,…" at bounding box center [524, 378] width 263 height 9
click at [470, 374] on select "Select Parent , , , , , , , , , , , , , , , , , , , , , , , , , , , , , , , , ,…" at bounding box center [524, 378] width 263 height 9
select select "43914"
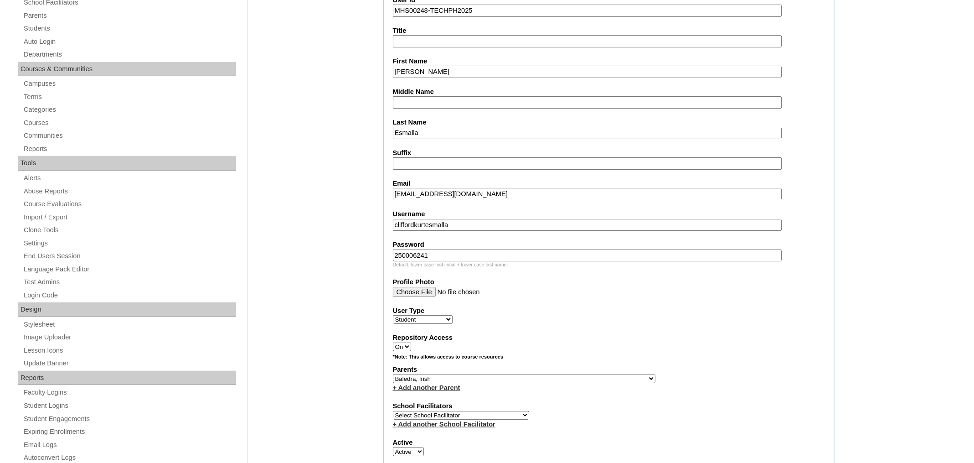
click at [393, 374] on select "Select Parent , , , , , , , , , , , , , , , , , , , , , , , , , , , , , , , , ,…" at bounding box center [524, 378] width 263 height 9
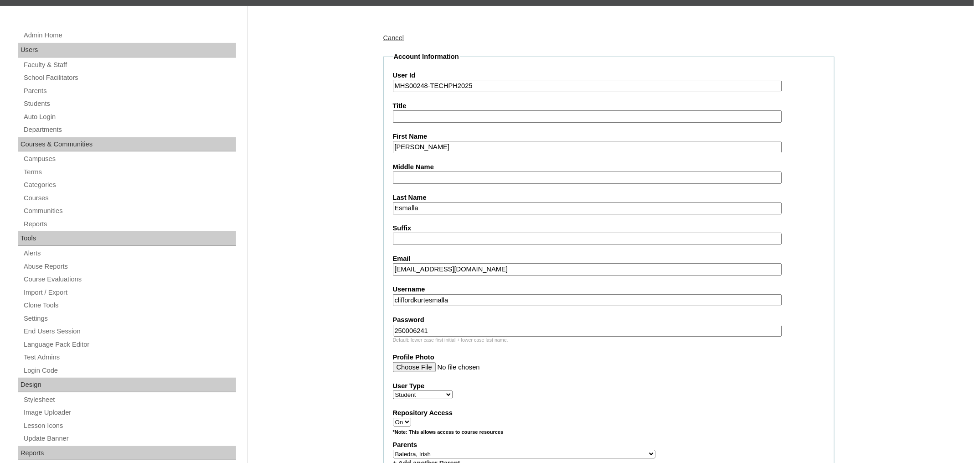
scroll to position [93, 0]
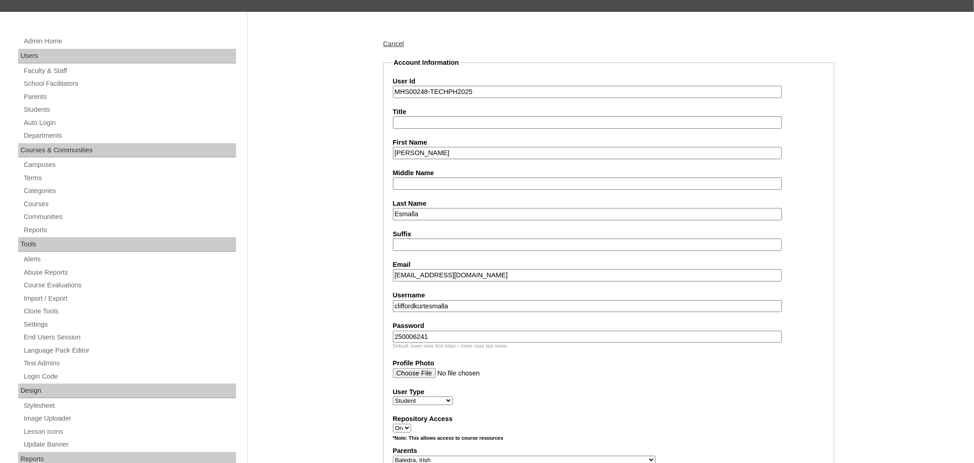
click at [451, 213] on input "Esmalla" at bounding box center [587, 214] width 389 height 12
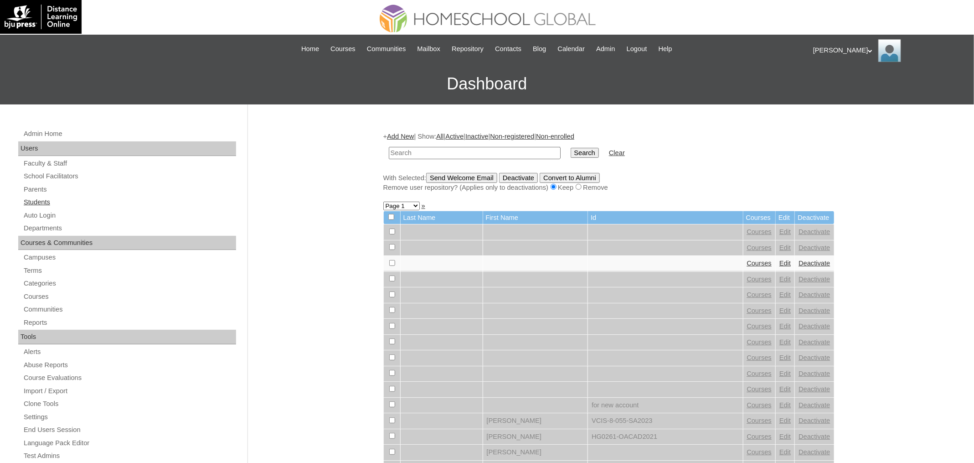
click at [41, 201] on link "Students" at bounding box center [129, 202] width 213 height 11
paste input "MHS00248-TECHPH2025"
type input "MHS00248-TECHPH2025"
click at [571, 148] on input "Search" at bounding box center [585, 153] width 28 height 10
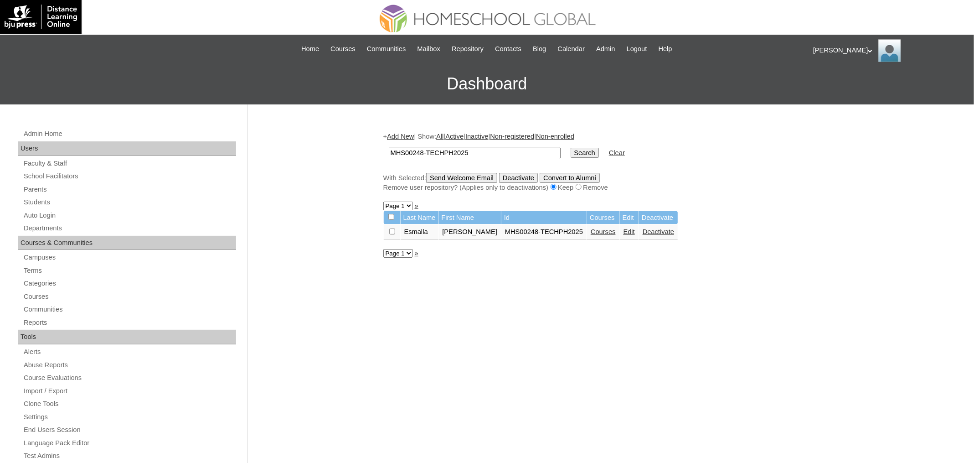
click at [597, 231] on link "Courses" at bounding box center [603, 231] width 25 height 7
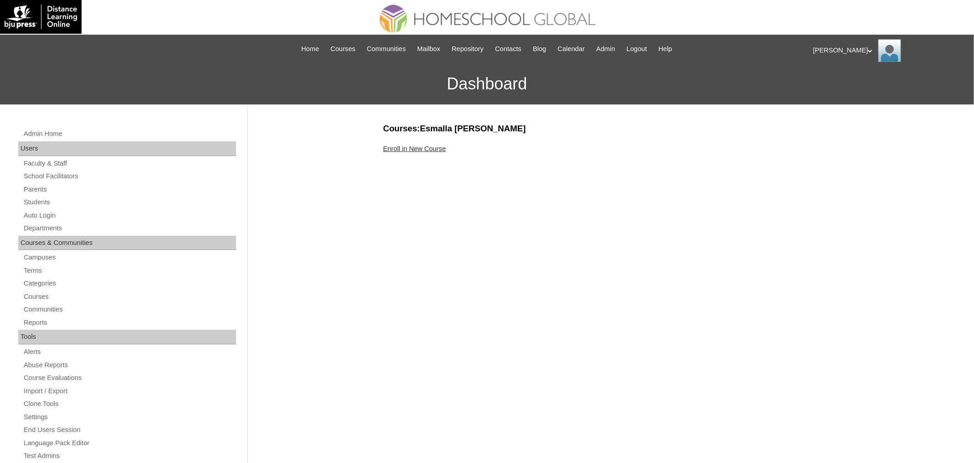
click at [428, 150] on link "Enroll in New Course" at bounding box center [414, 148] width 63 height 7
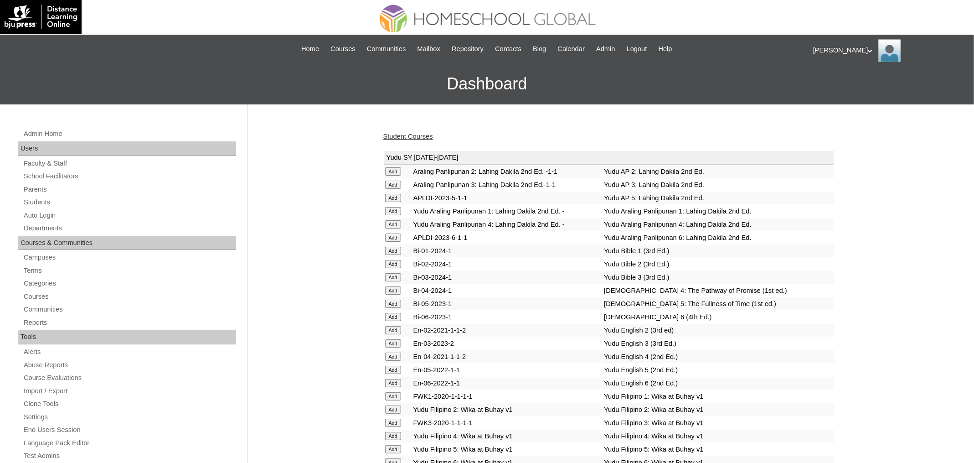
scroll to position [2157, 0]
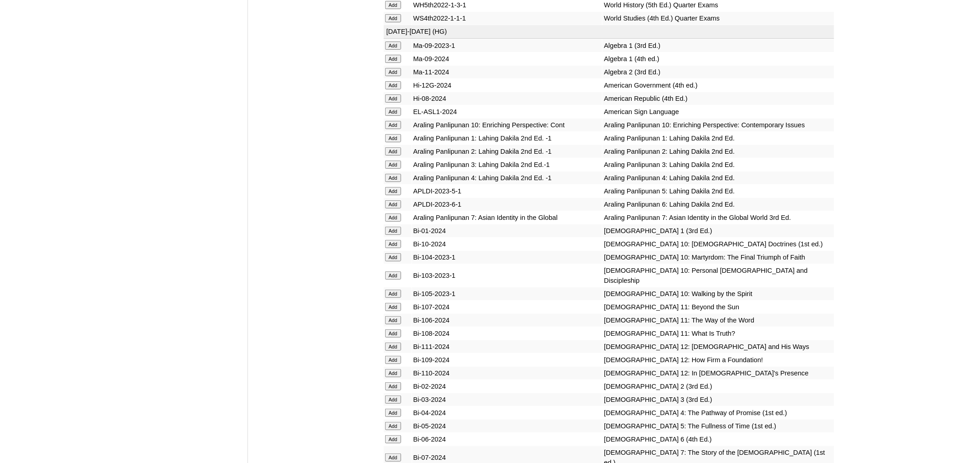
click at [398, 155] on input "Add" at bounding box center [393, 151] width 16 height 8
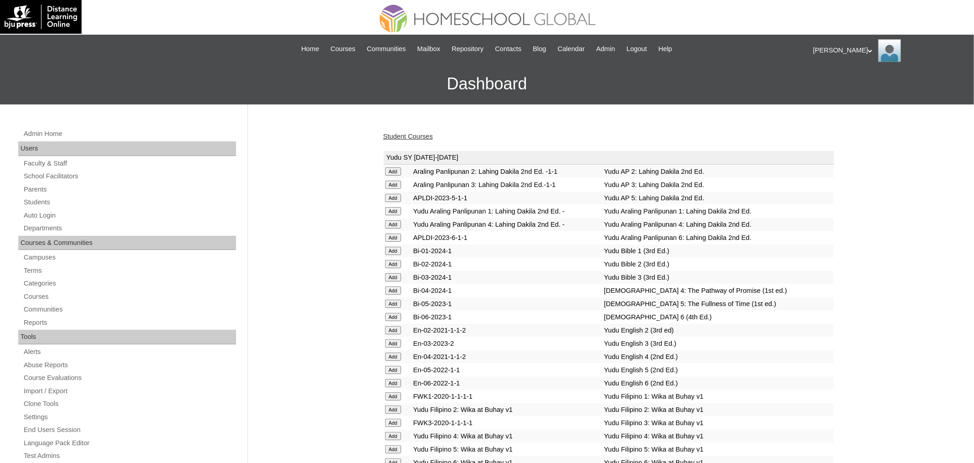
scroll to position [2390, 0]
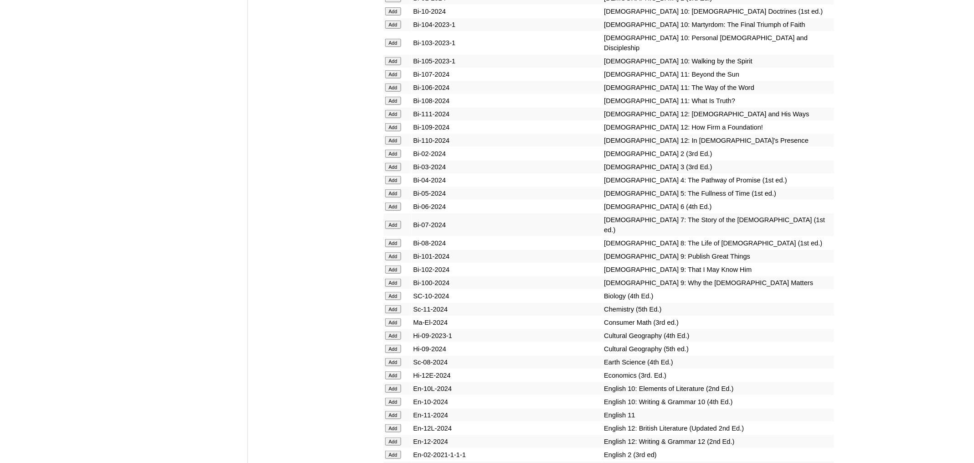
click at [393, 158] on input "Add" at bounding box center [393, 154] width 16 height 8
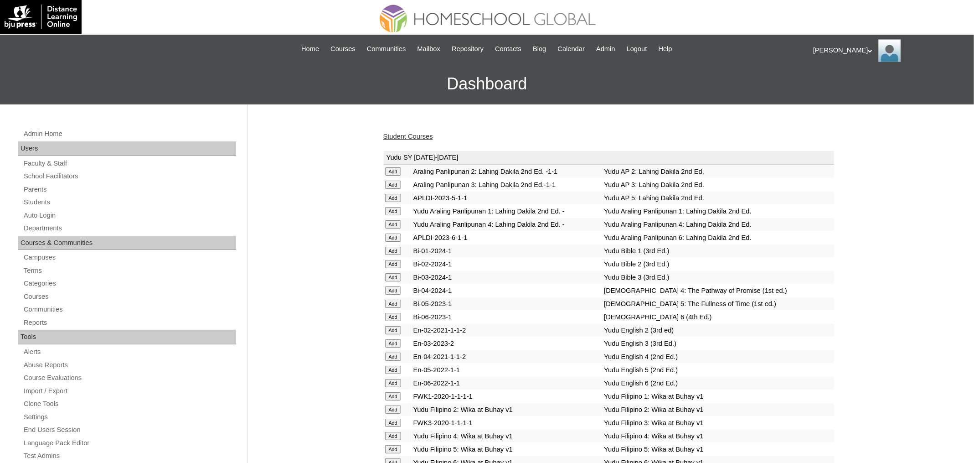
scroll to position [2678, 0]
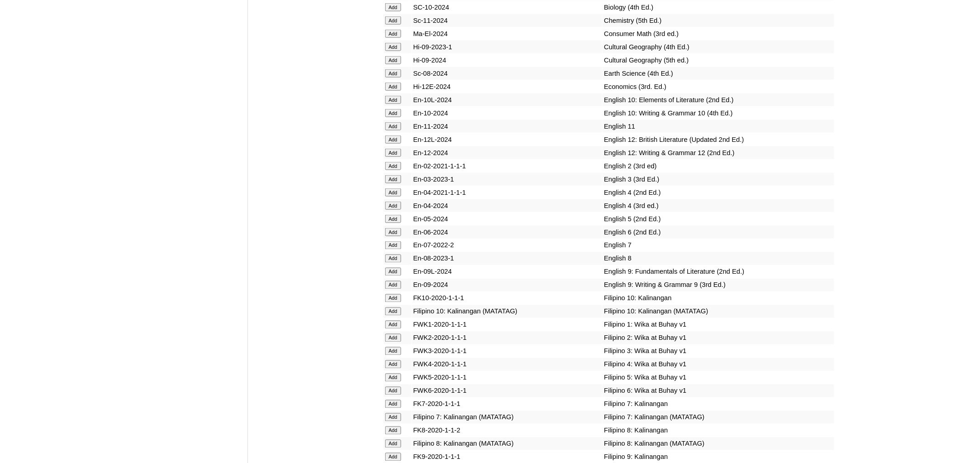
click at [395, 170] on input "Add" at bounding box center [393, 166] width 16 height 8
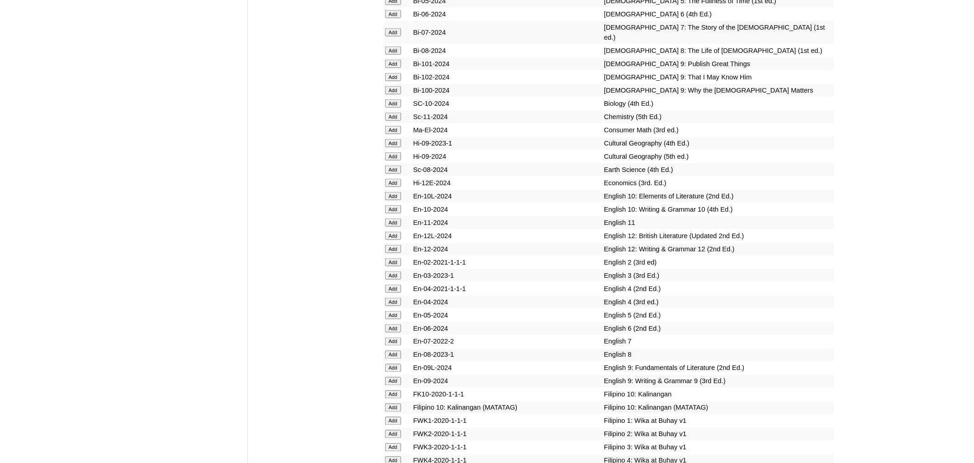
scroll to position [2443, 0]
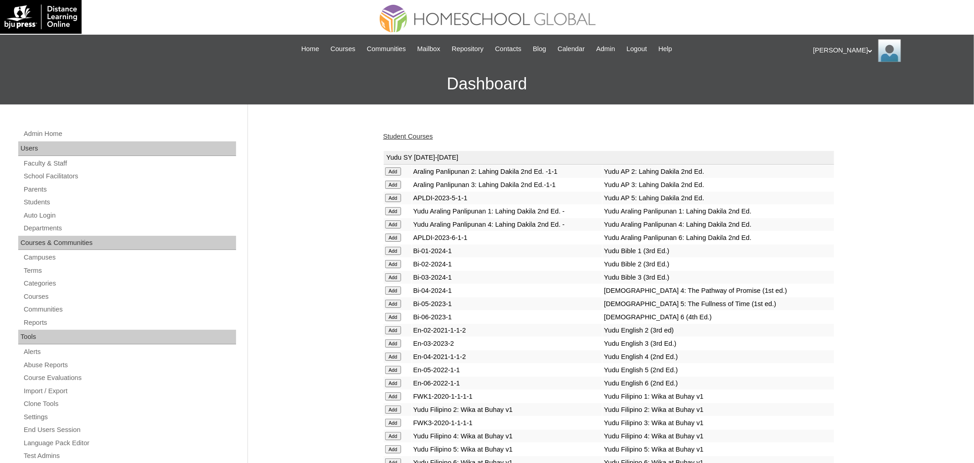
scroll to position [2849, 0]
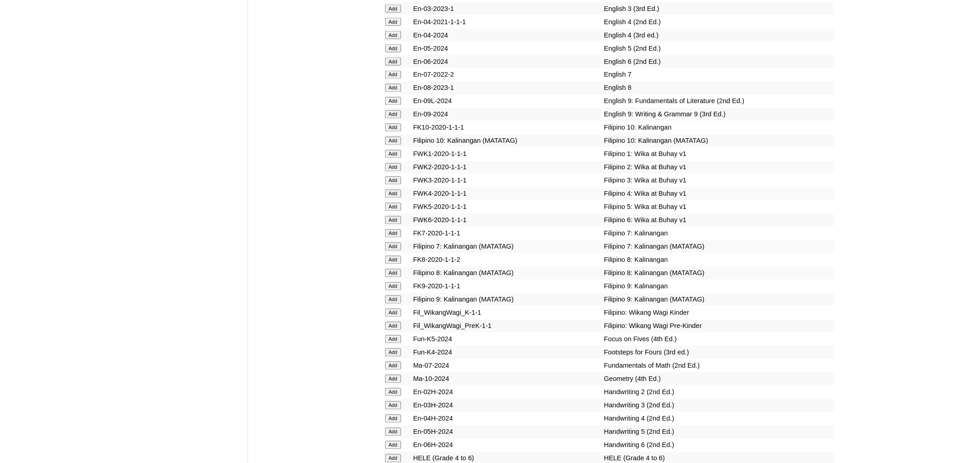
click at [396, 171] on input "Add" at bounding box center [393, 167] width 16 height 8
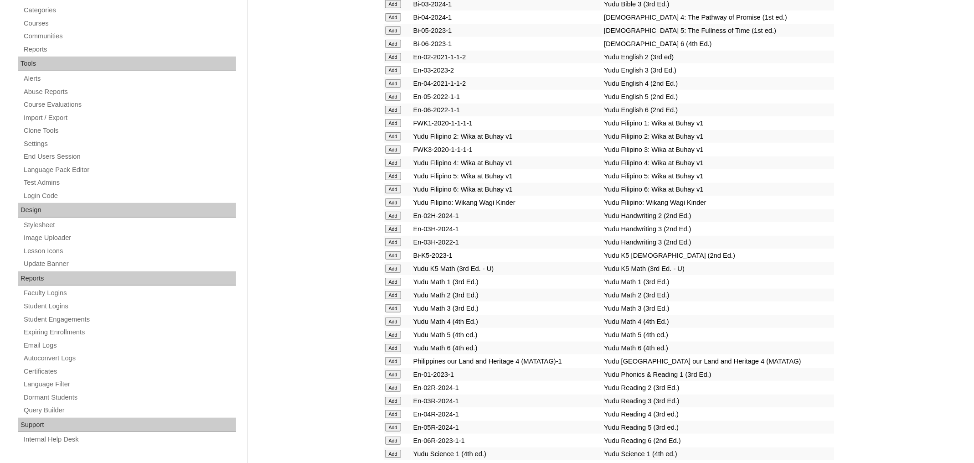
scroll to position [3072, 0]
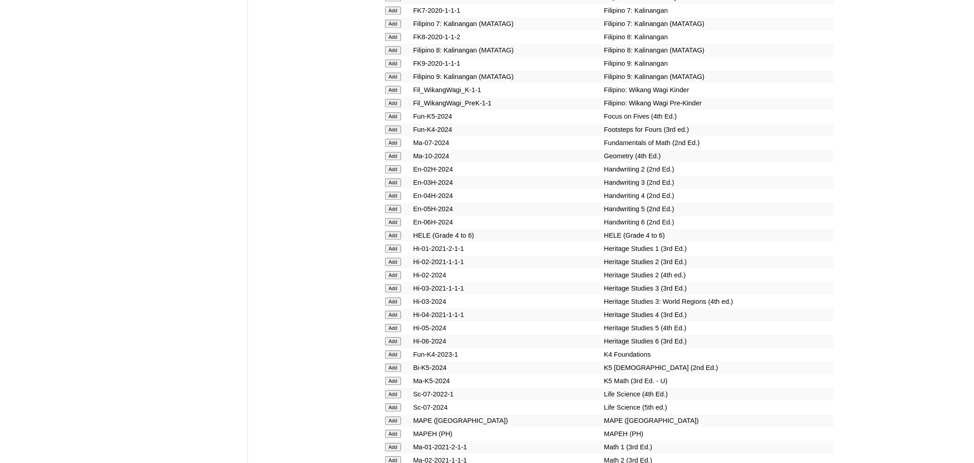
click at [392, 173] on input "Add" at bounding box center [393, 169] width 16 height 8
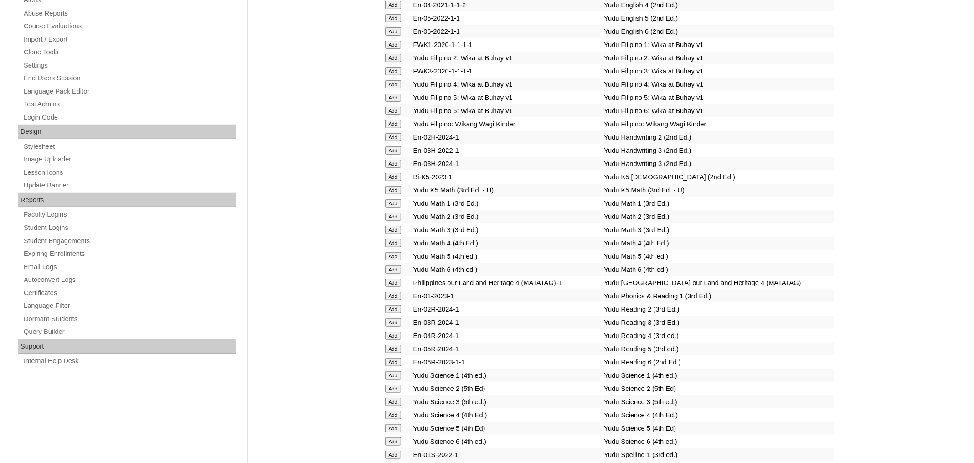
scroll to position [3360, 0]
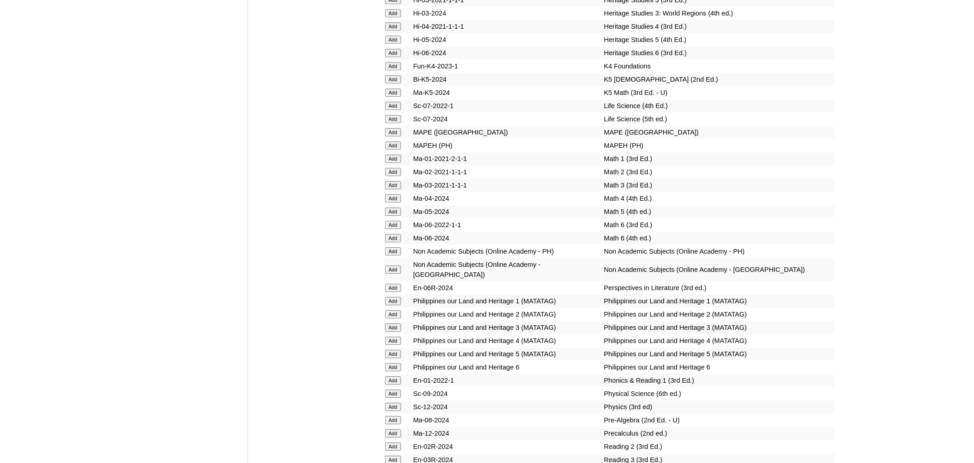
click at [395, 176] on input "Add" at bounding box center [393, 172] width 16 height 8
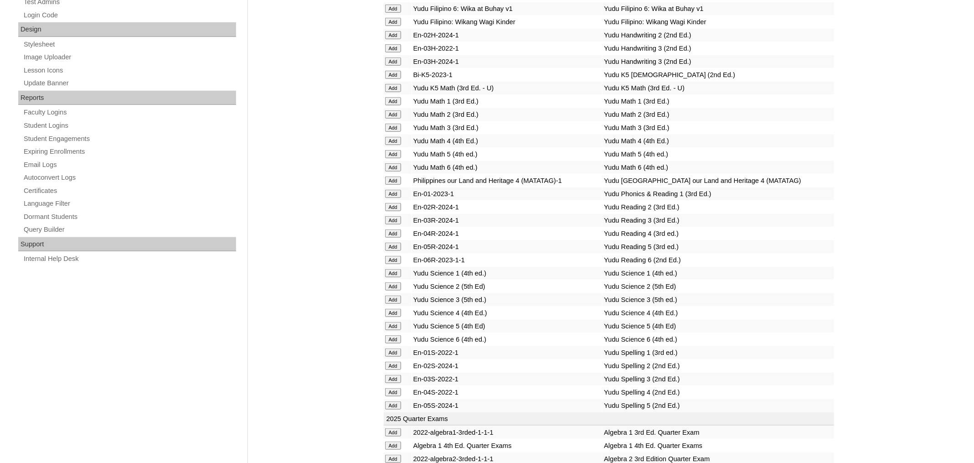
scroll to position [3622, 0]
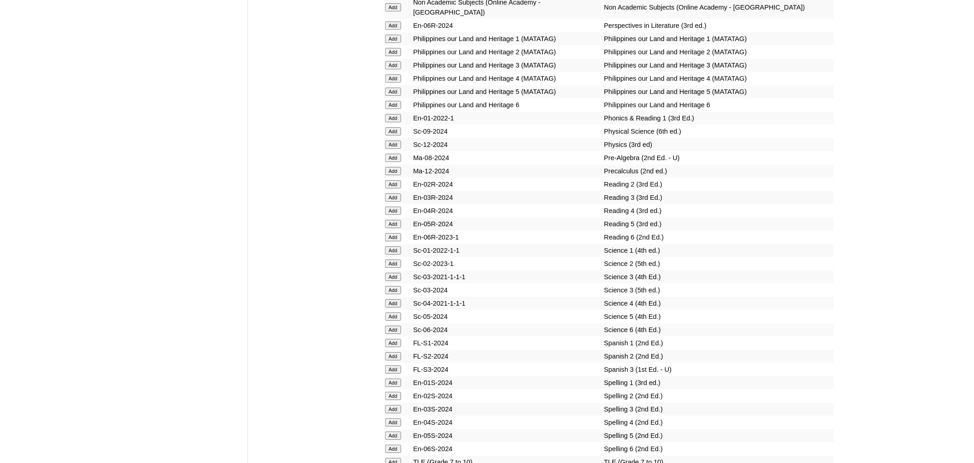
click at [393, 188] on input "Add" at bounding box center [393, 184] width 16 height 8
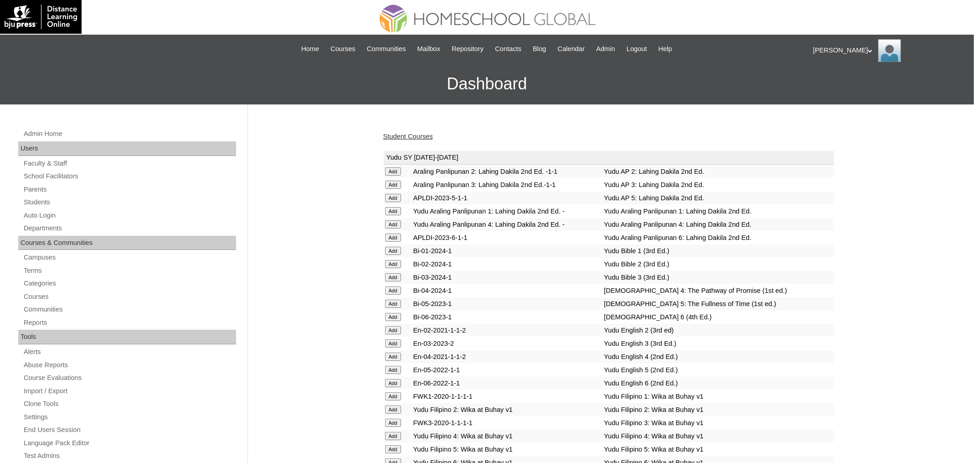
scroll to position [3700, 0]
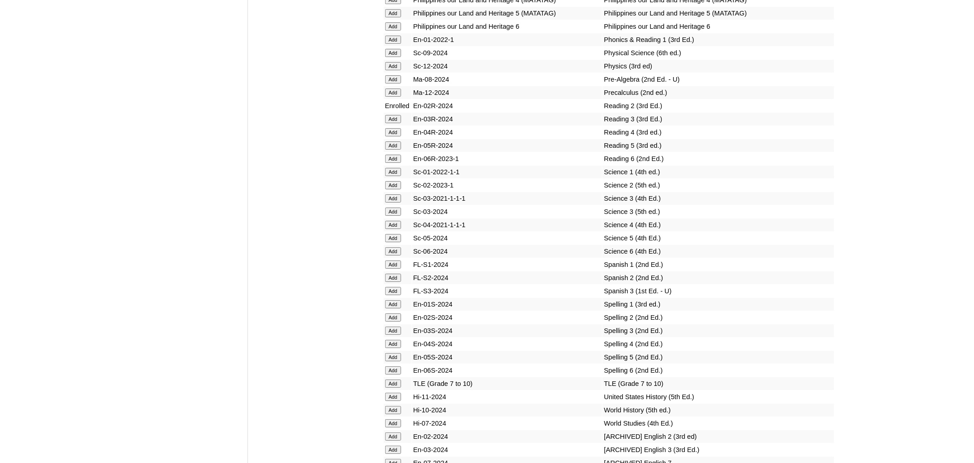
click at [396, 189] on input "Add" at bounding box center [393, 185] width 16 height 8
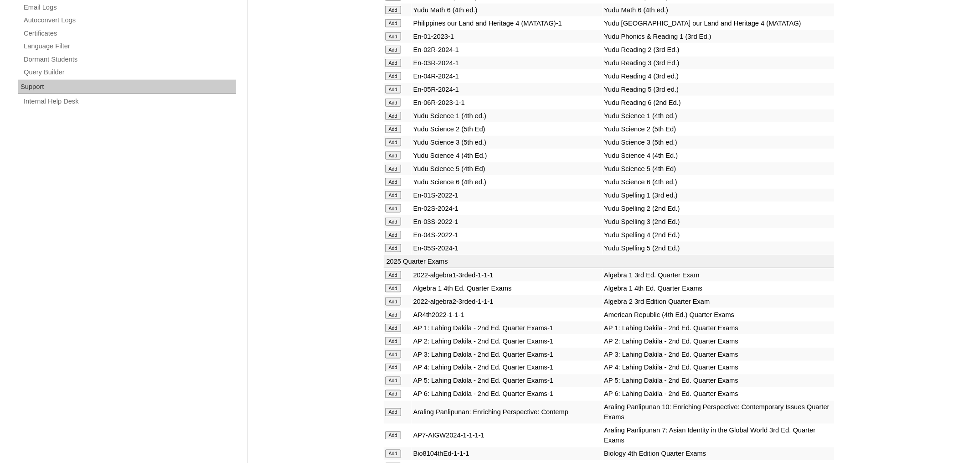
scroll to position [3832, 0]
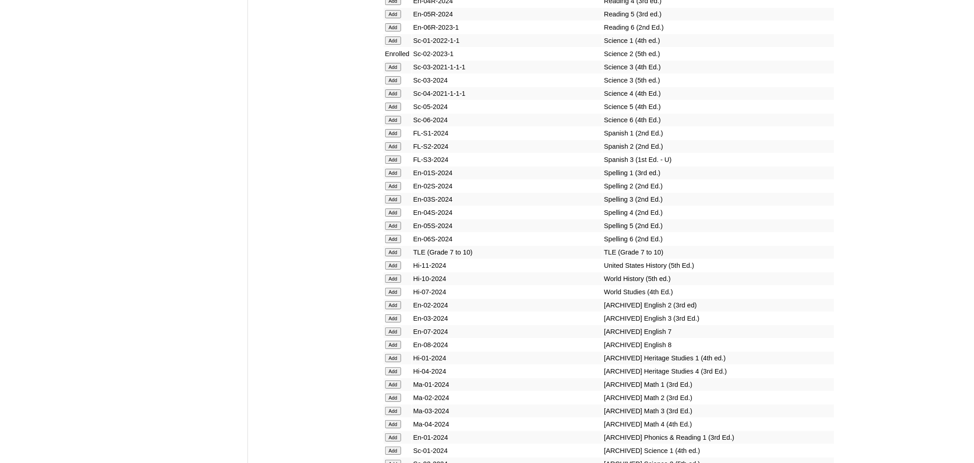
click at [397, 190] on input "Add" at bounding box center [393, 186] width 16 height 8
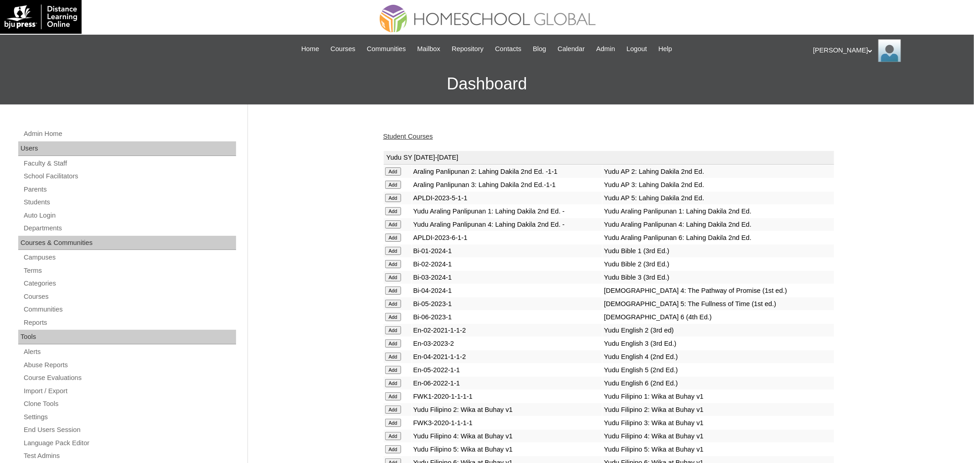
scroll to position [3321, 0]
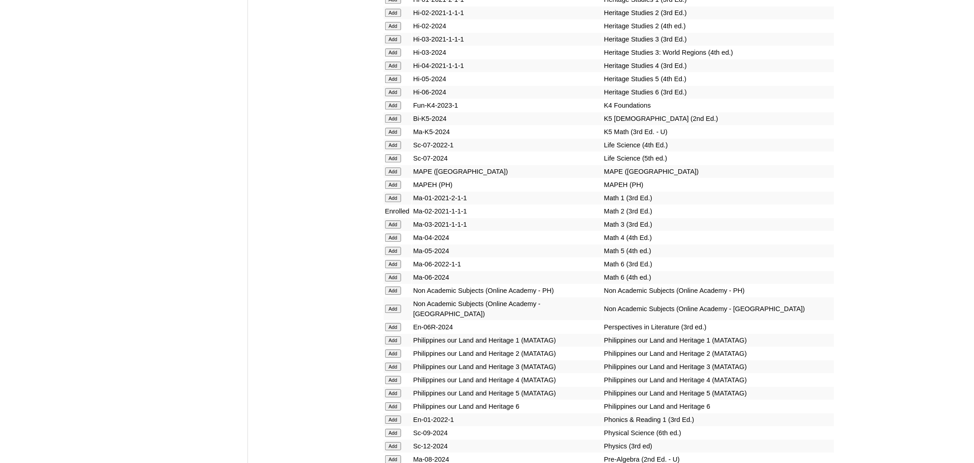
click at [398, 189] on input "Add" at bounding box center [393, 185] width 16 height 8
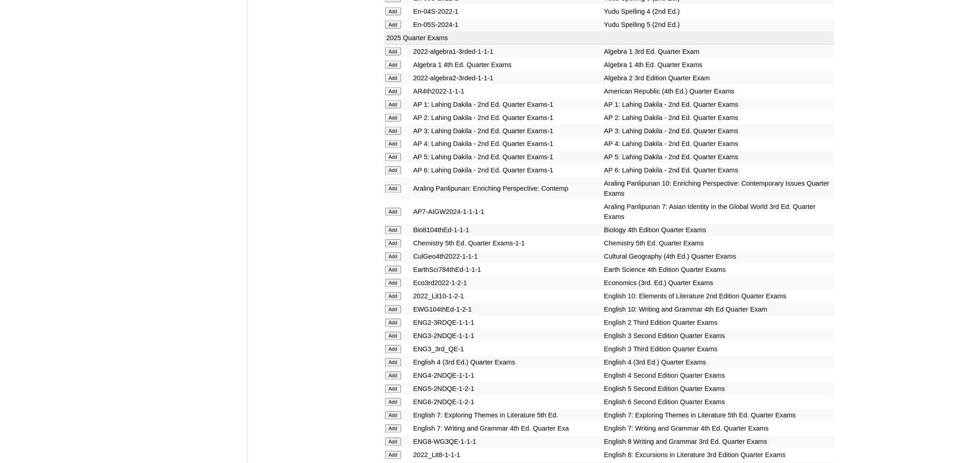
scroll to position [840, 0]
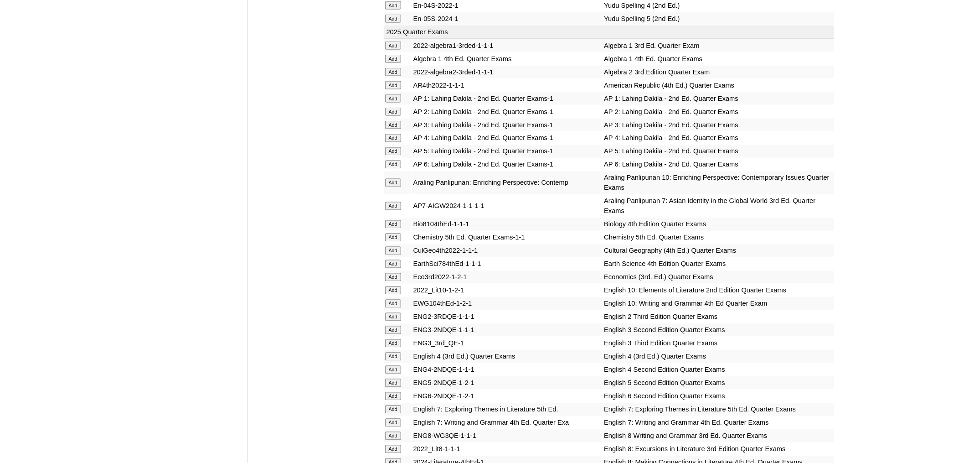
click at [393, 116] on input "Add" at bounding box center [393, 112] width 16 height 8
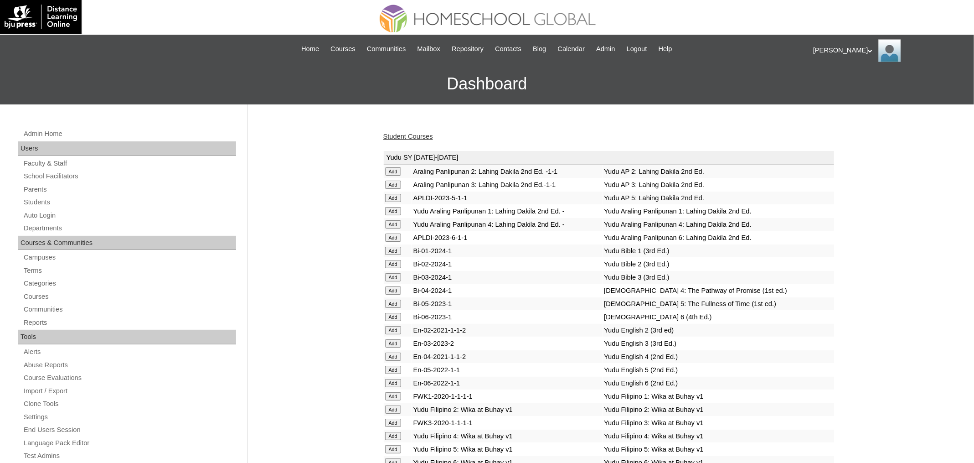
scroll to position [946, 0]
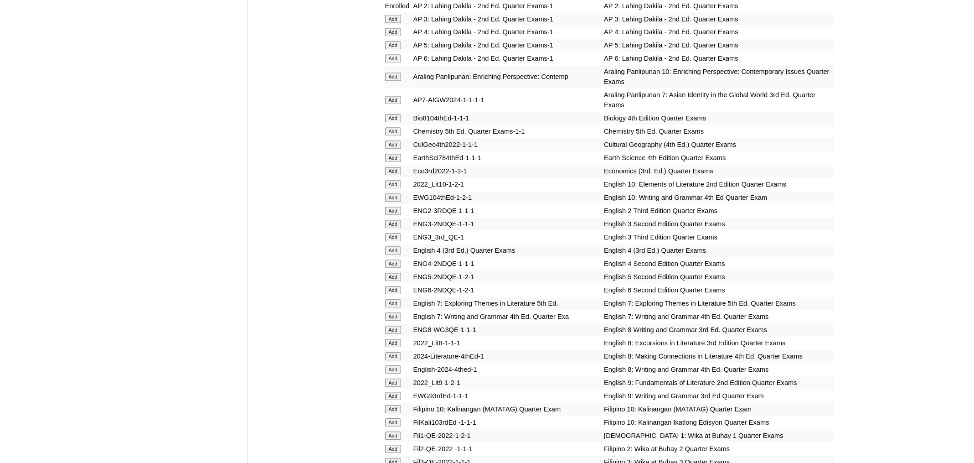
click at [392, 215] on input "Add" at bounding box center [393, 211] width 16 height 8
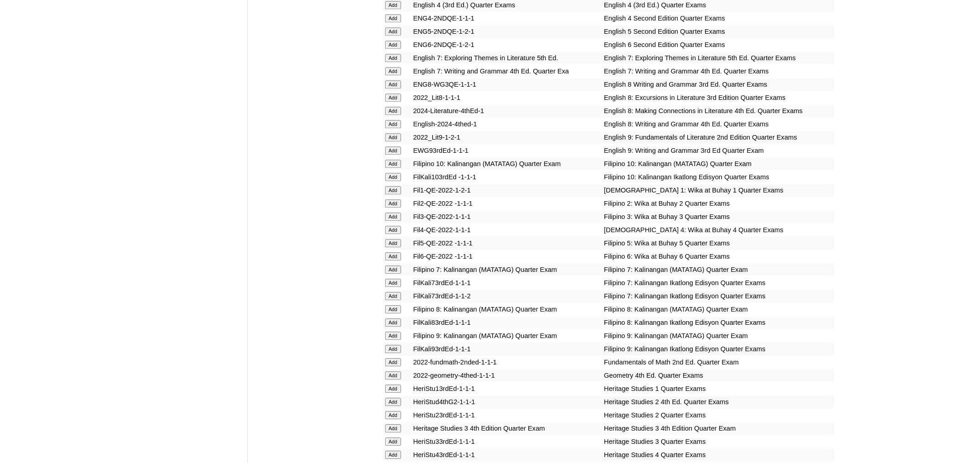
click at [397, 207] on input "Add" at bounding box center [393, 203] width 16 height 8
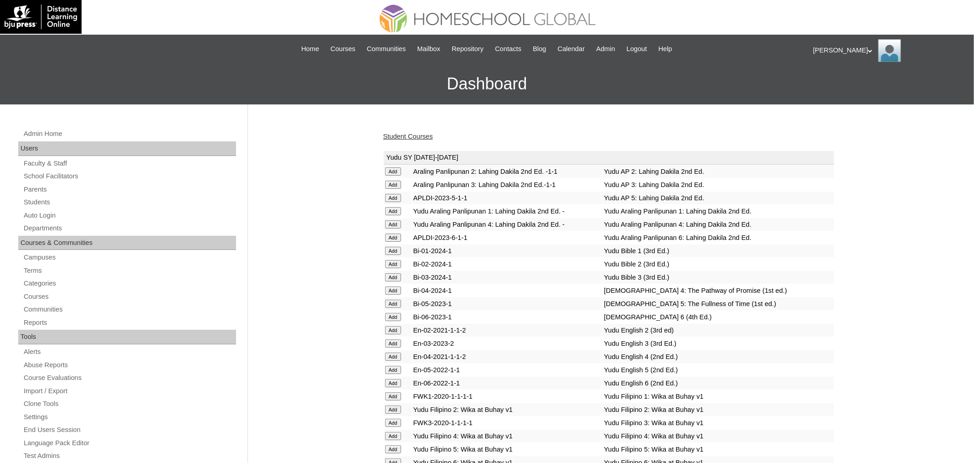
scroll to position [1520, 0]
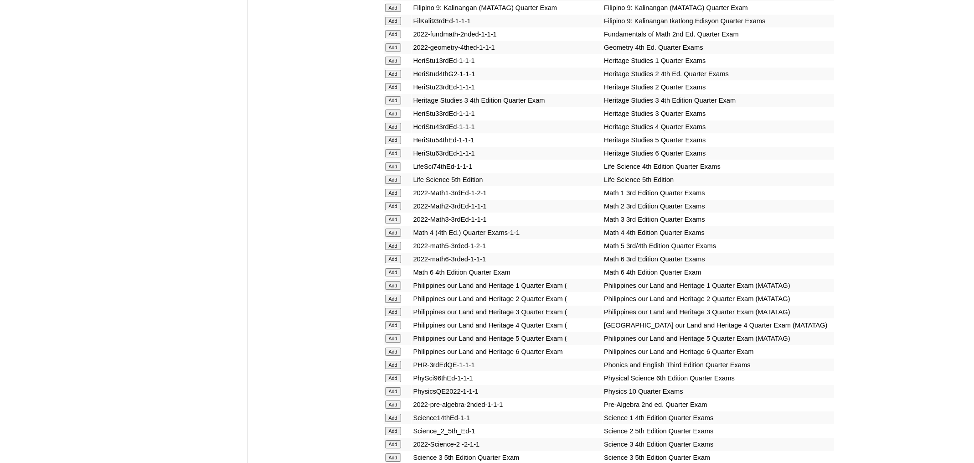
click at [396, 210] on input "Add" at bounding box center [393, 206] width 16 height 8
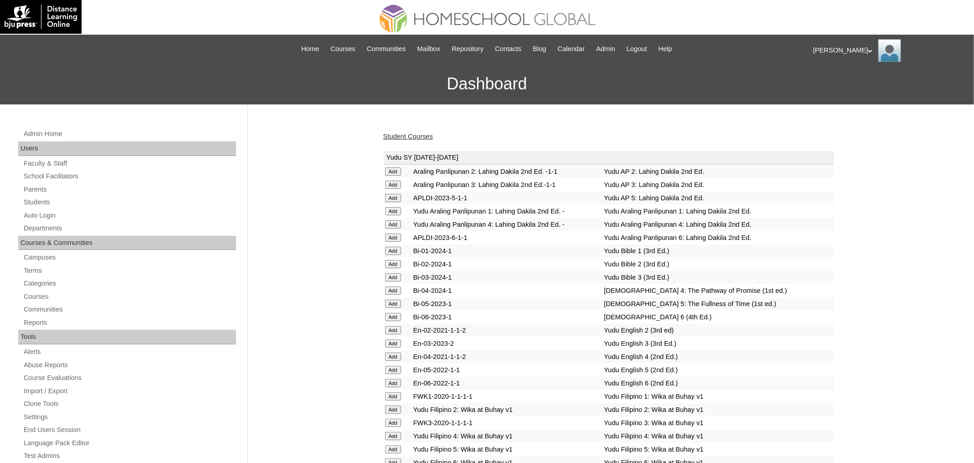
scroll to position [1803, 0]
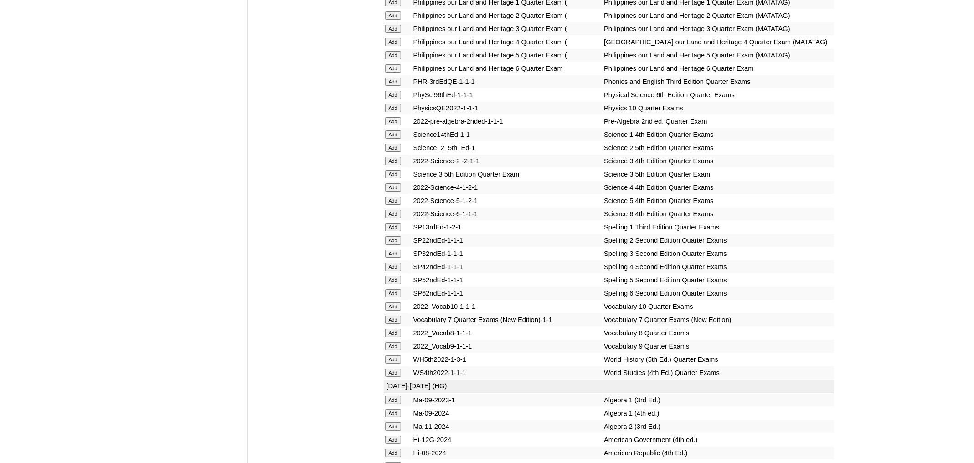
click at [391, 152] on input "Add" at bounding box center [393, 148] width 16 height 8
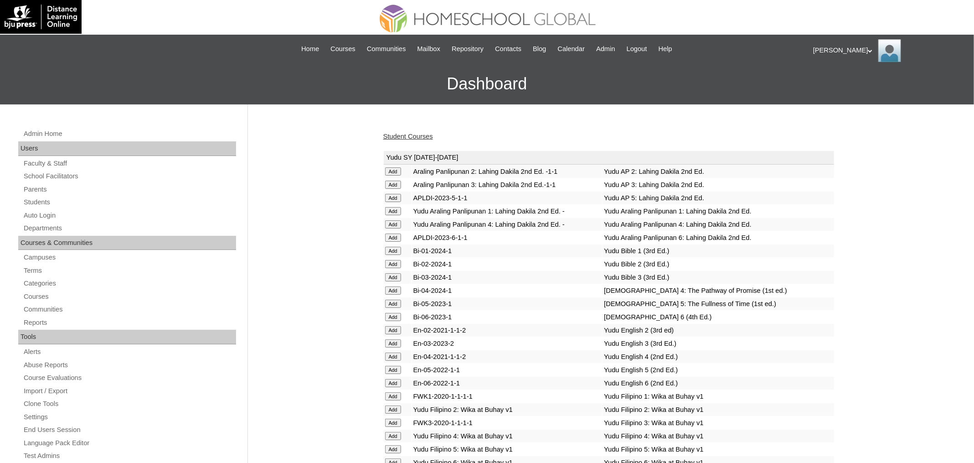
scroll to position [1894, 0]
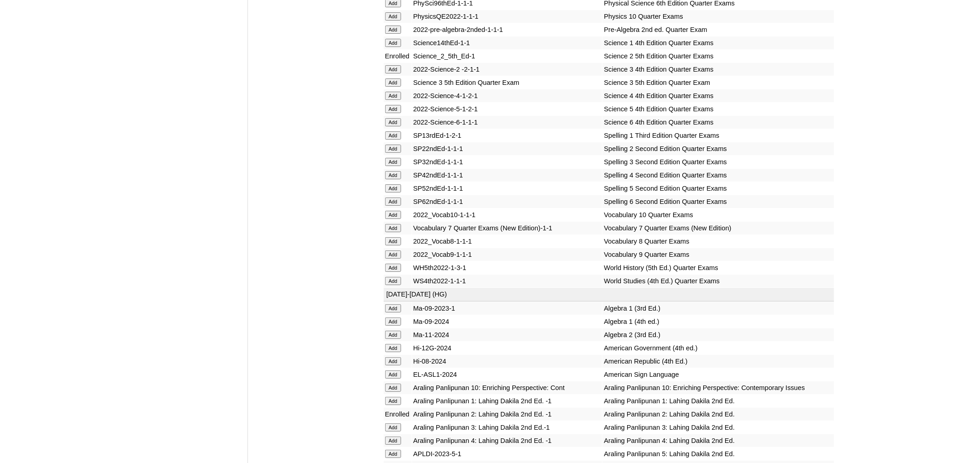
click at [395, 153] on input "Add" at bounding box center [393, 149] width 16 height 8
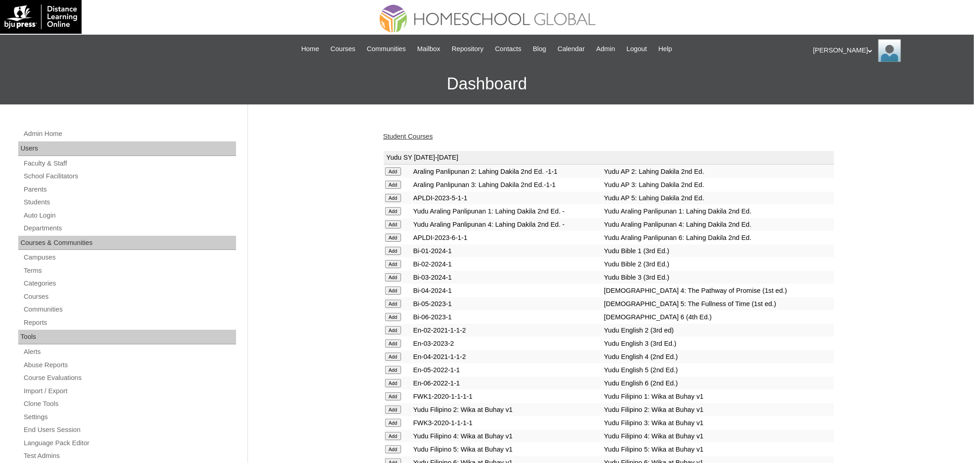
click at [419, 136] on link "Student Courses" at bounding box center [408, 136] width 50 height 7
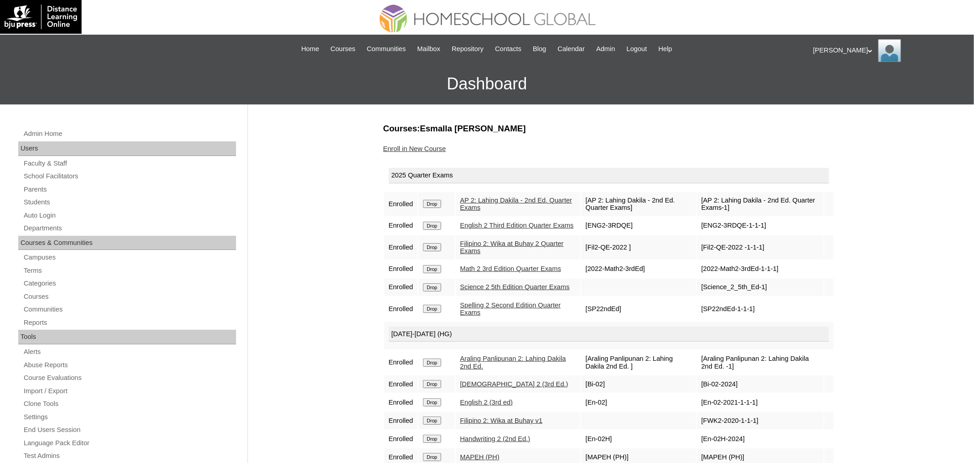
click at [823, 47] on div "[PERSON_NAME] My Profile My Settings Logout" at bounding box center [889, 50] width 152 height 23
click at [835, 85] on span "Logout" at bounding box center [830, 85] width 18 height 7
